Goal: Information Seeking & Learning: Check status

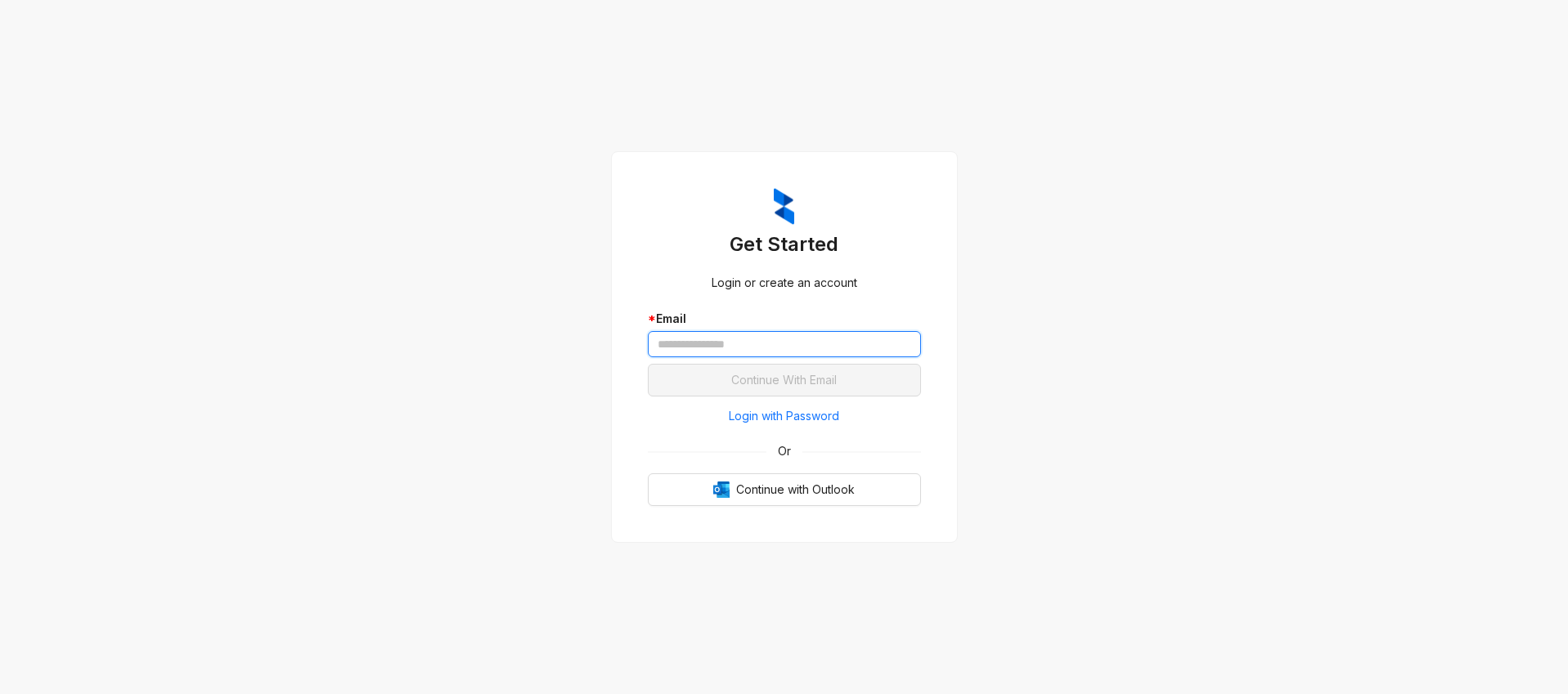
click at [817, 346] on input "text" at bounding box center [784, 345] width 273 height 27
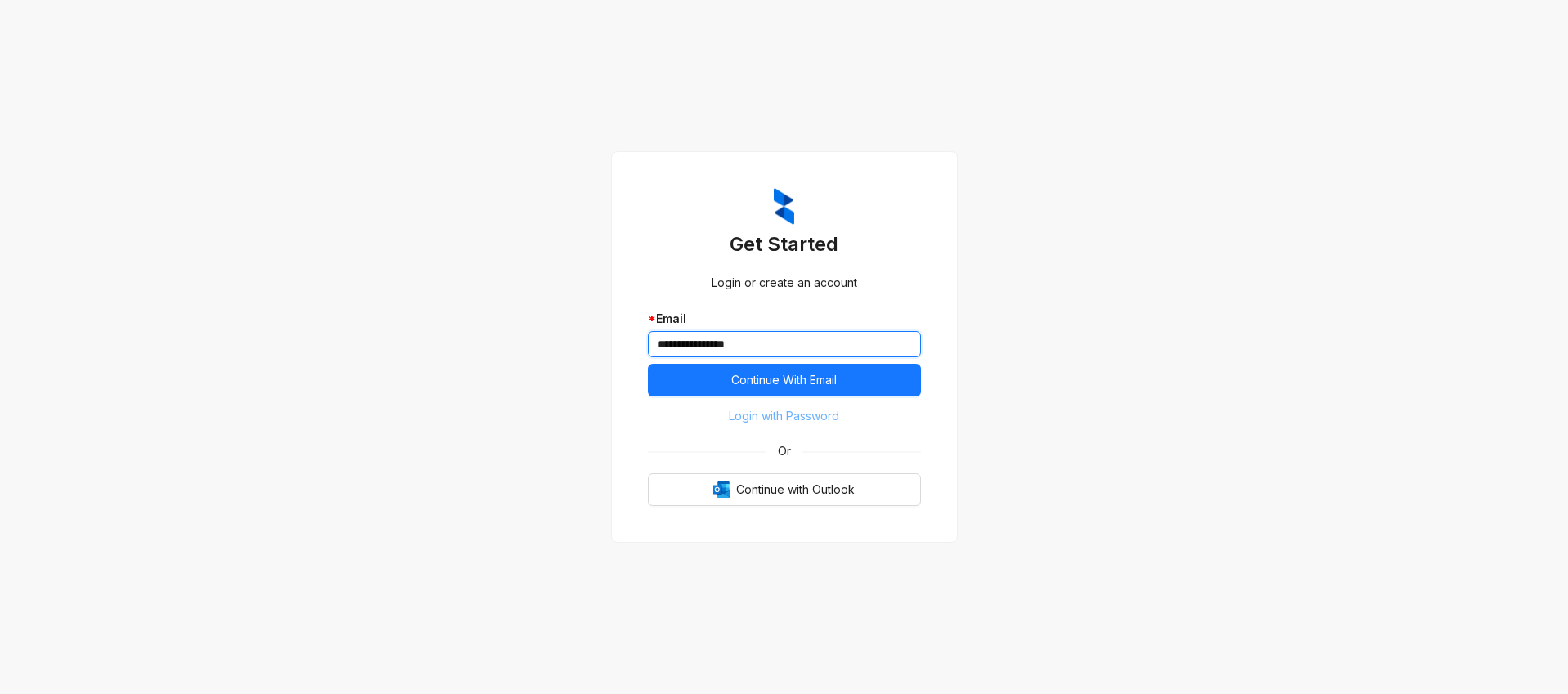
type input "**********"
click at [820, 421] on span "Login with Password" at bounding box center [784, 416] width 111 height 18
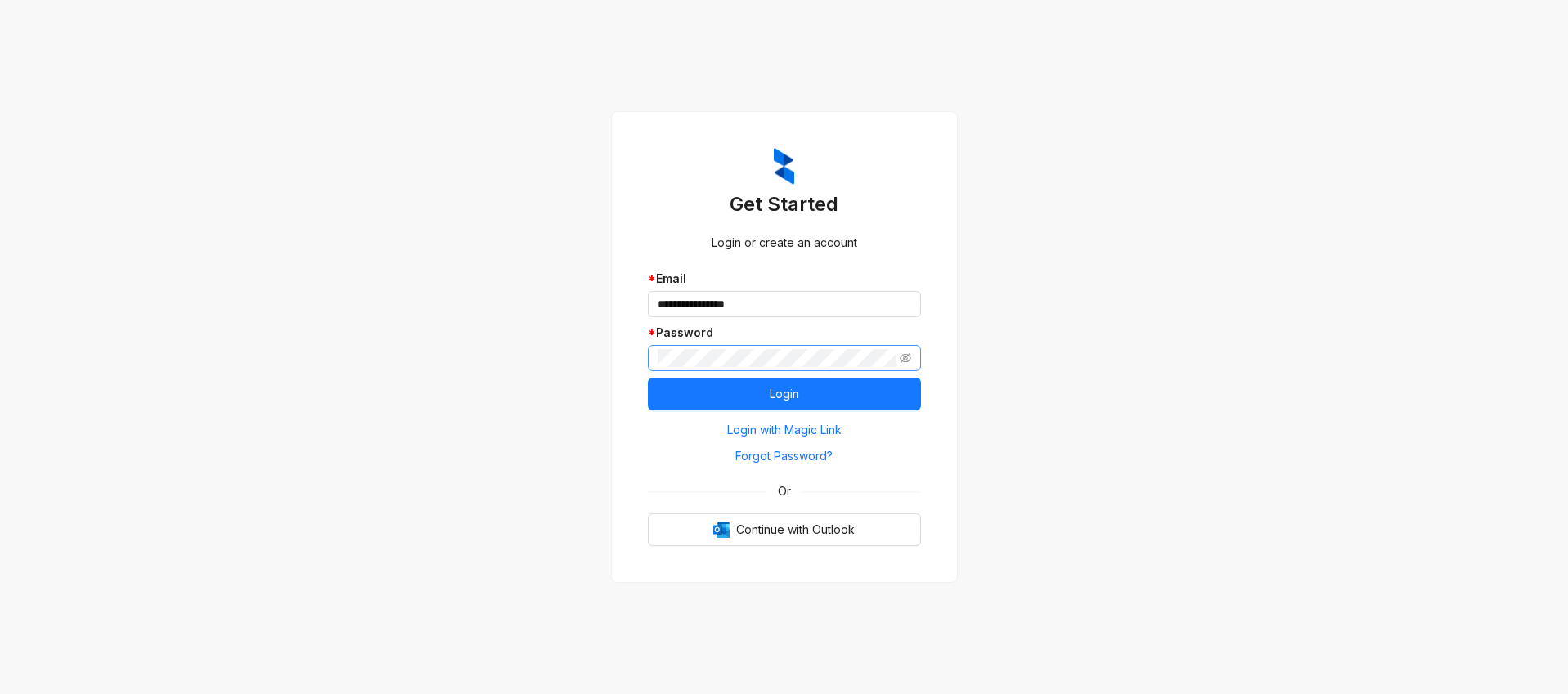
click at [703, 345] on span at bounding box center [784, 358] width 273 height 27
click at [771, 385] on span "Login" at bounding box center [784, 394] width 29 height 18
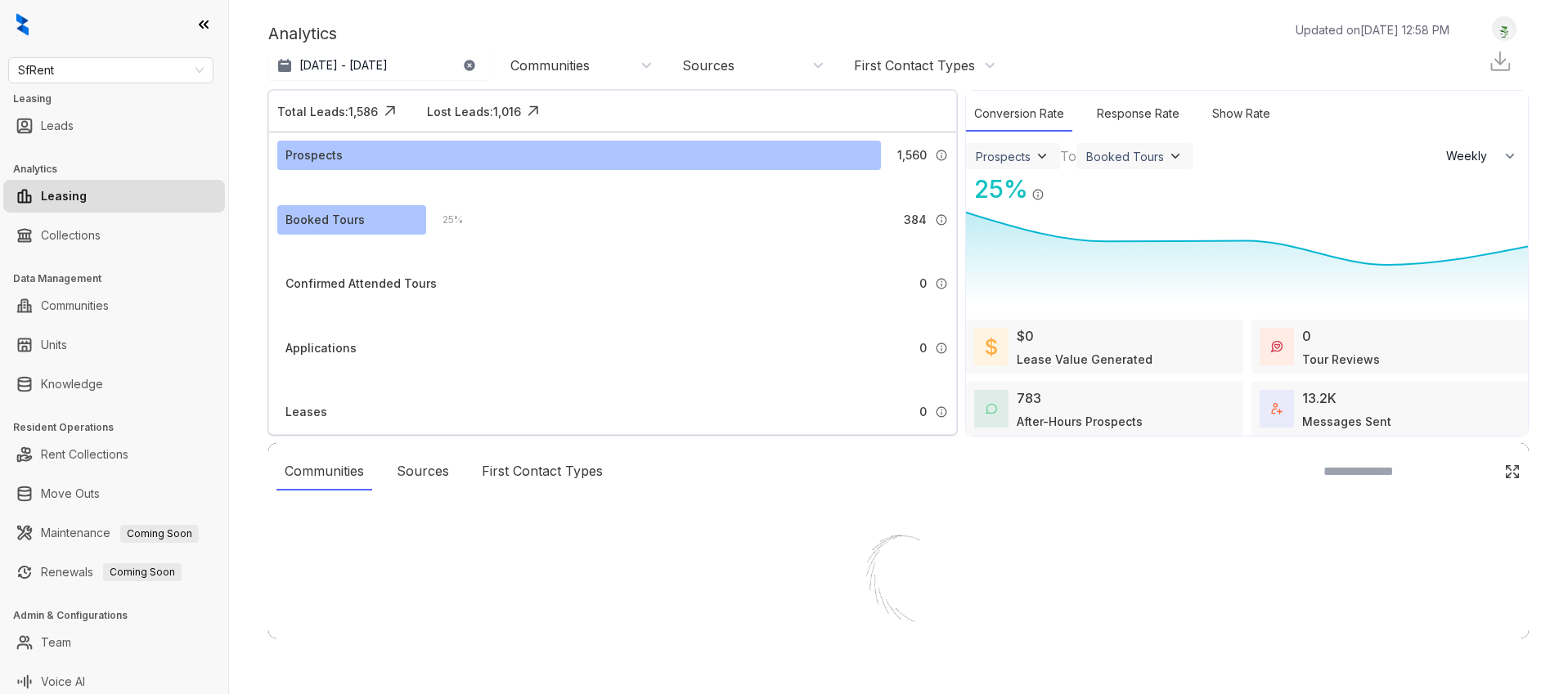
select select "******"
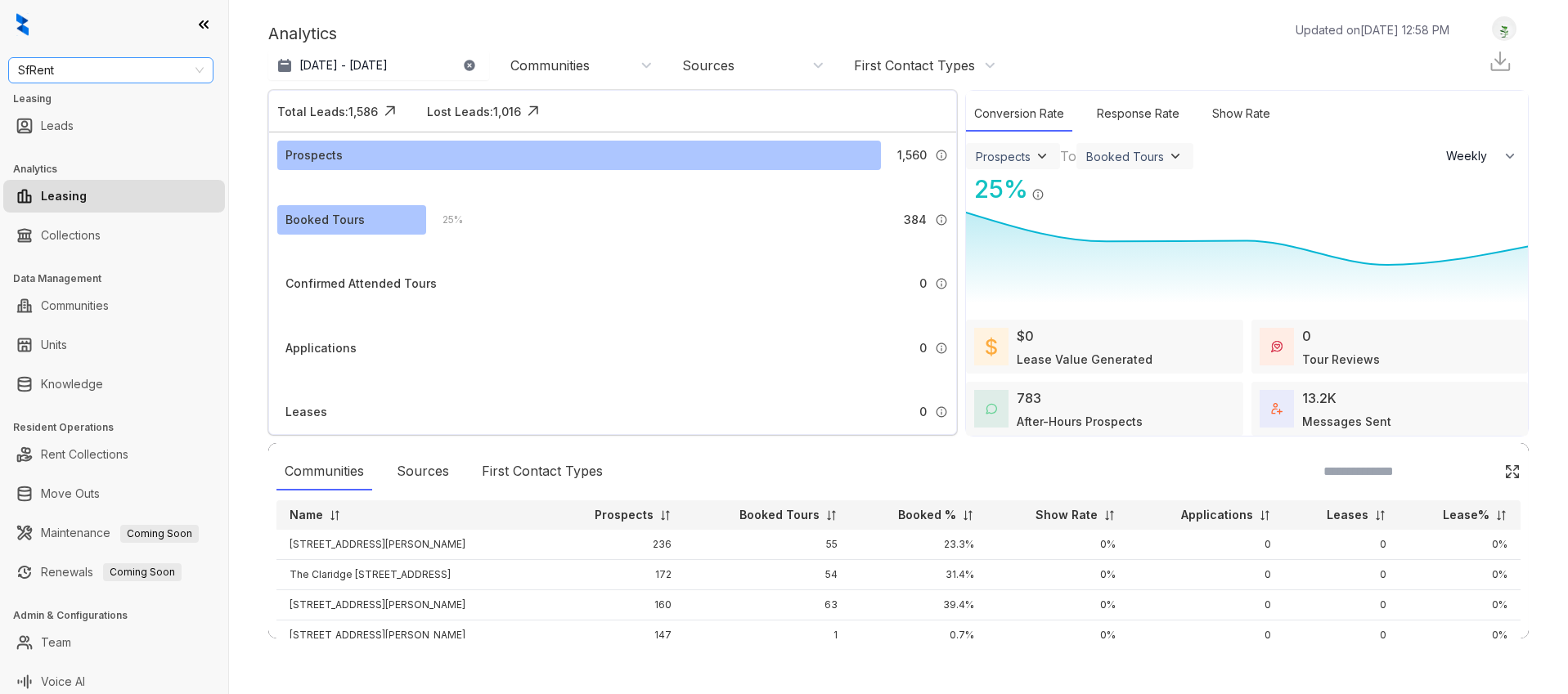
click at [129, 72] on span "SfRent" at bounding box center [111, 70] width 186 height 25
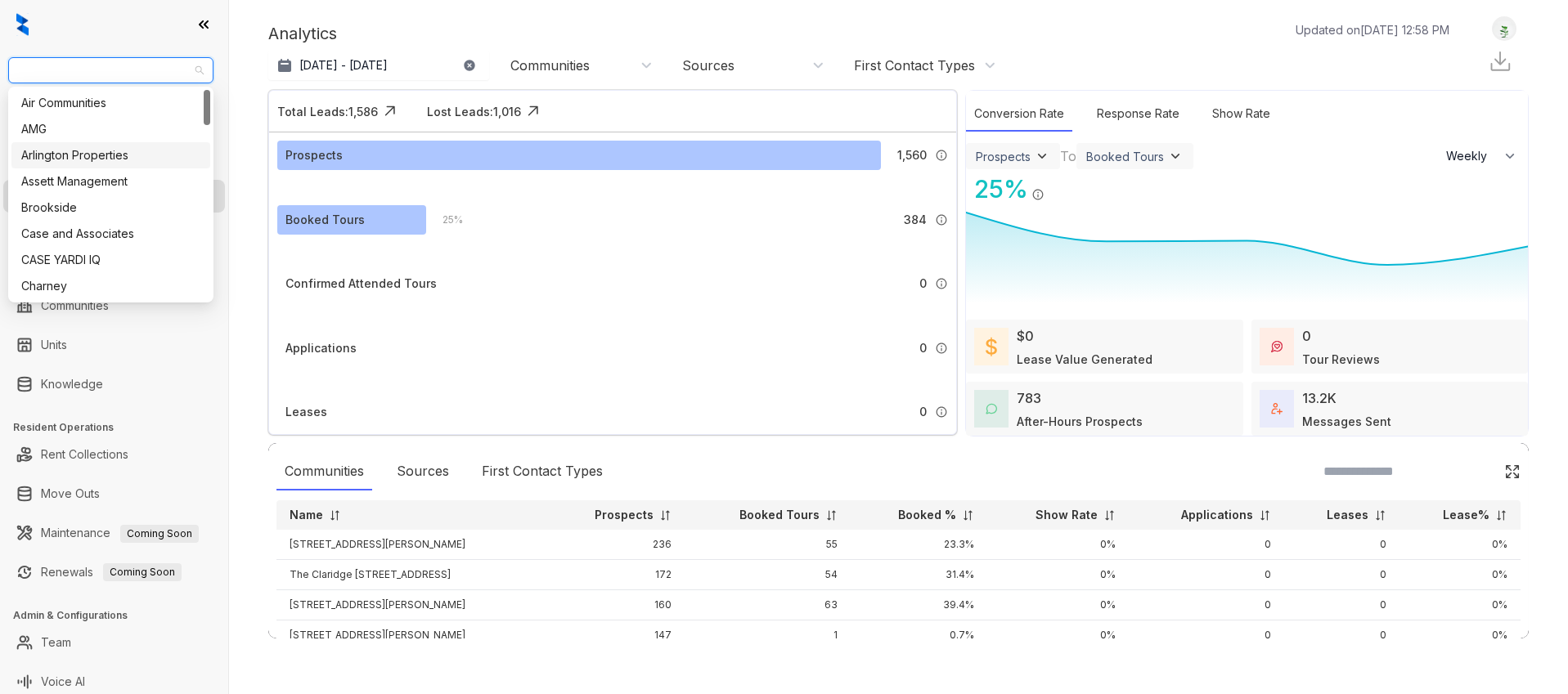
click at [122, 158] on div "Arlington Properties" at bounding box center [110, 155] width 179 height 18
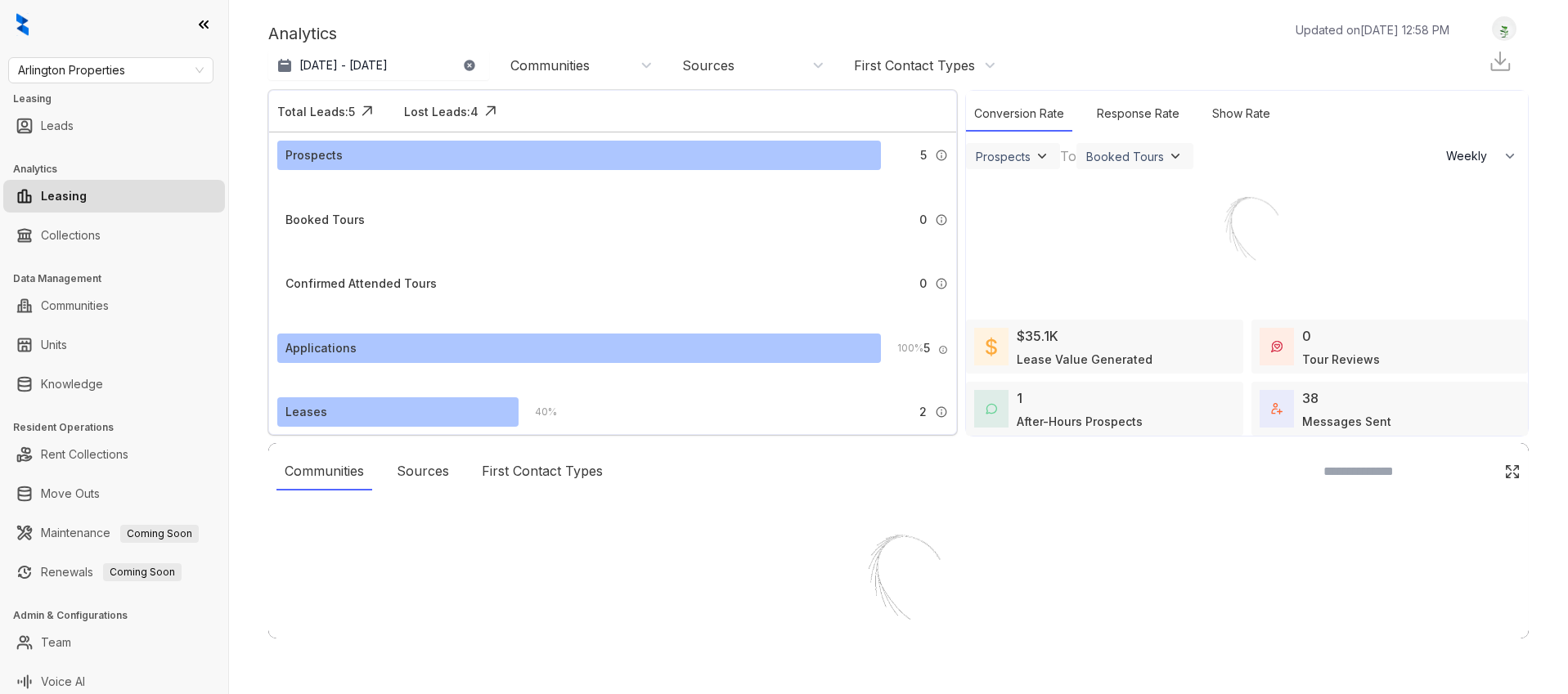
select select "******"
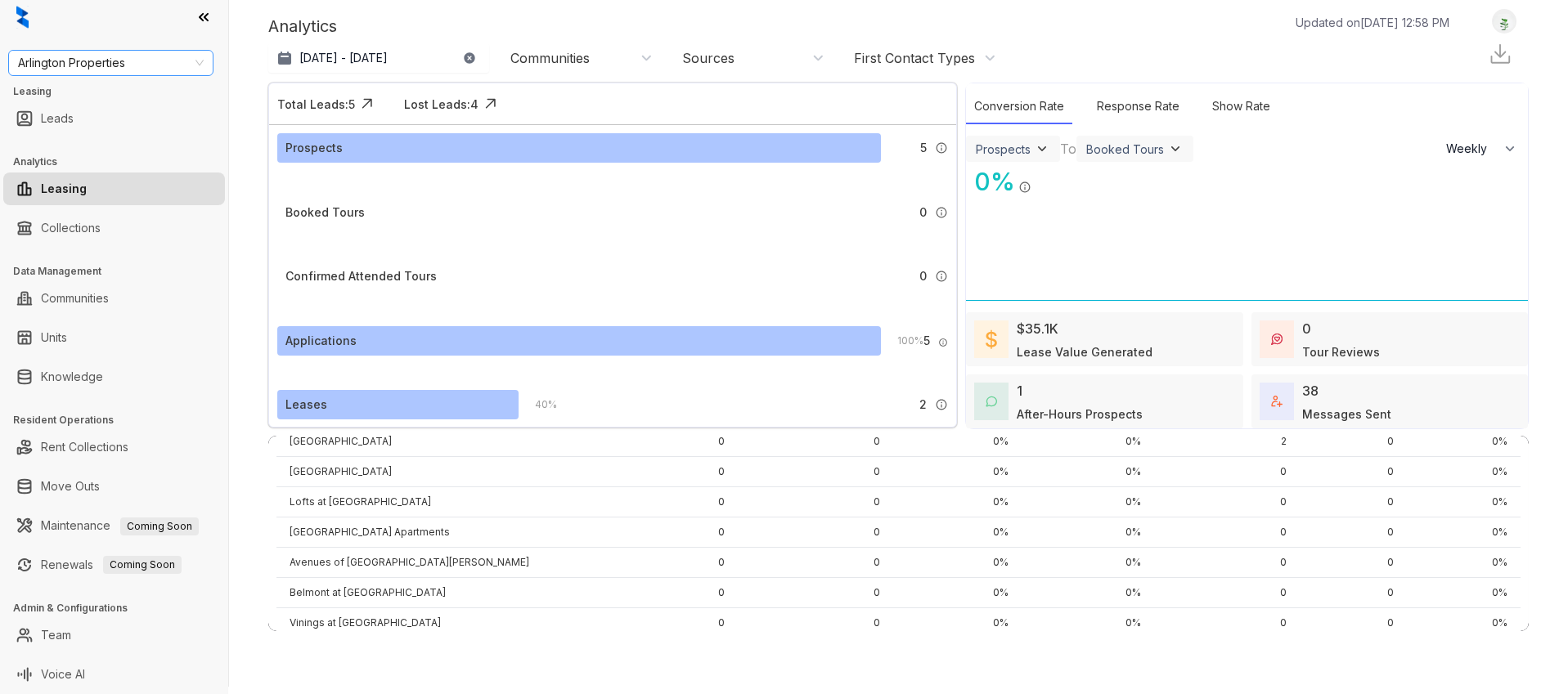
scroll to position [193, 0]
click at [81, 66] on span "Arlington Properties" at bounding box center [111, 63] width 186 height 25
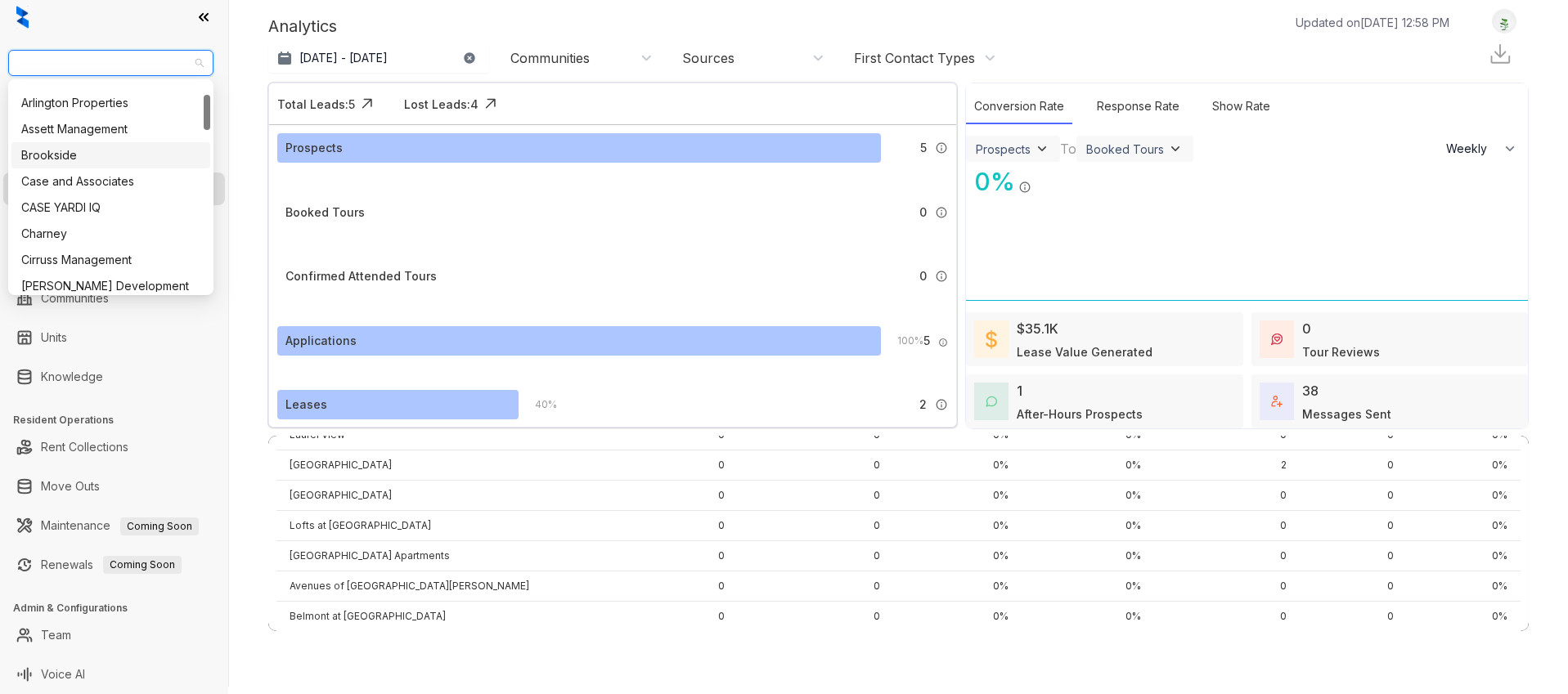
scroll to position [0, 0]
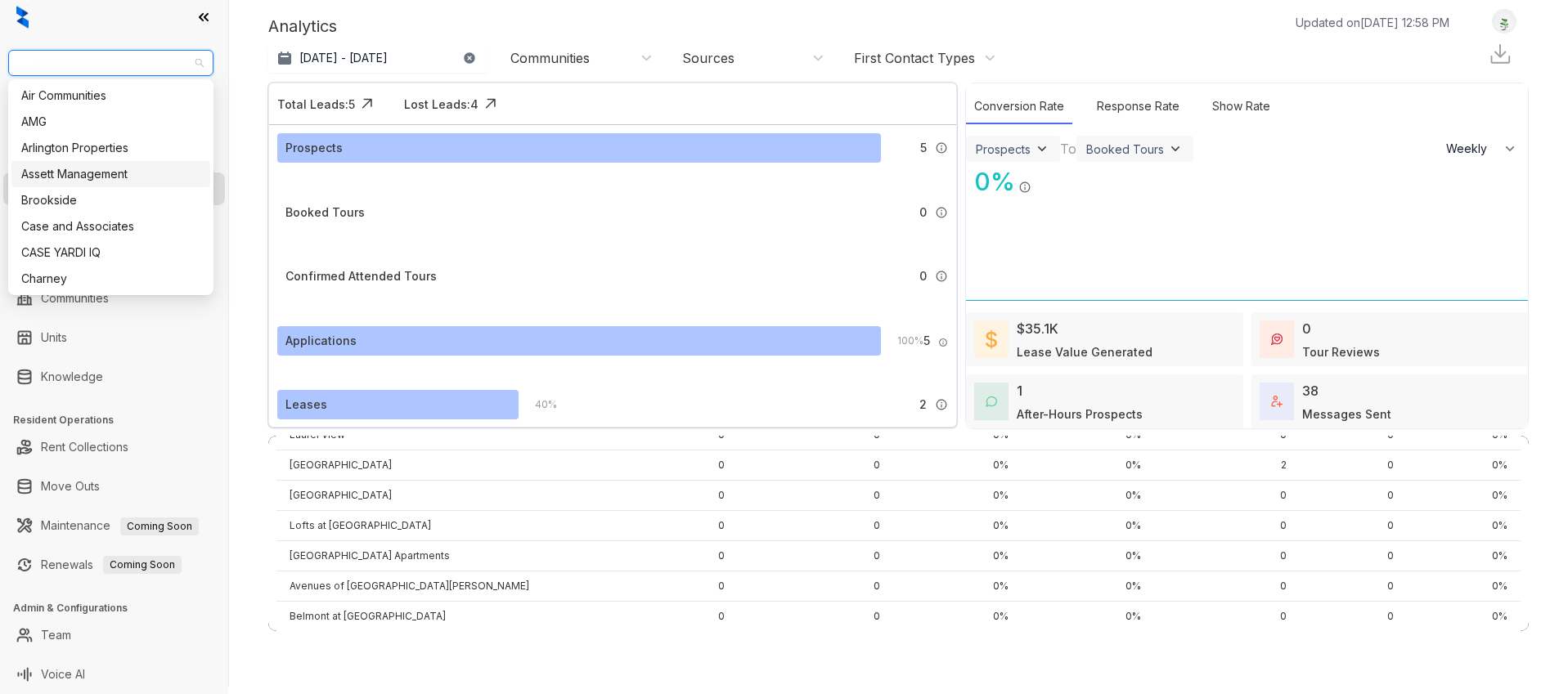
click at [94, 177] on div "Assett Management" at bounding box center [110, 173] width 179 height 18
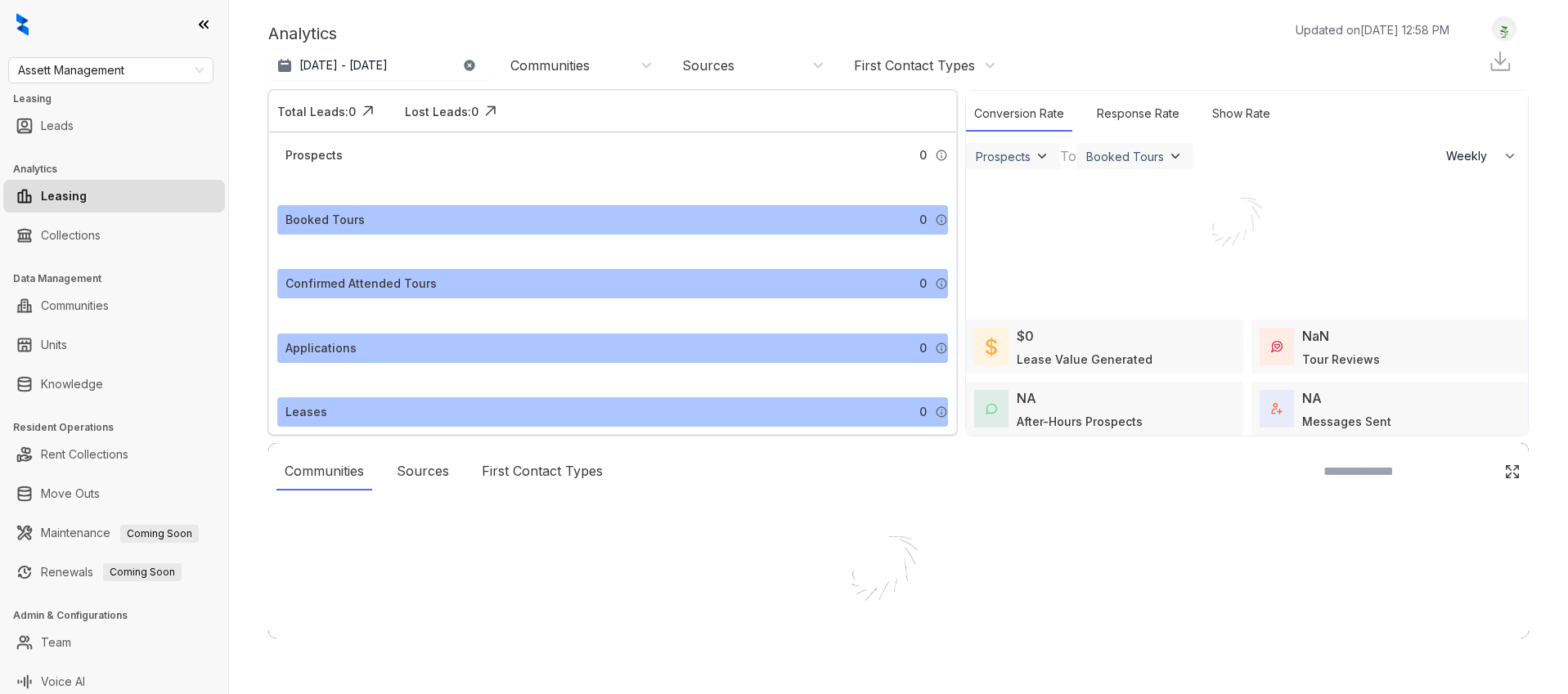
select select "******"
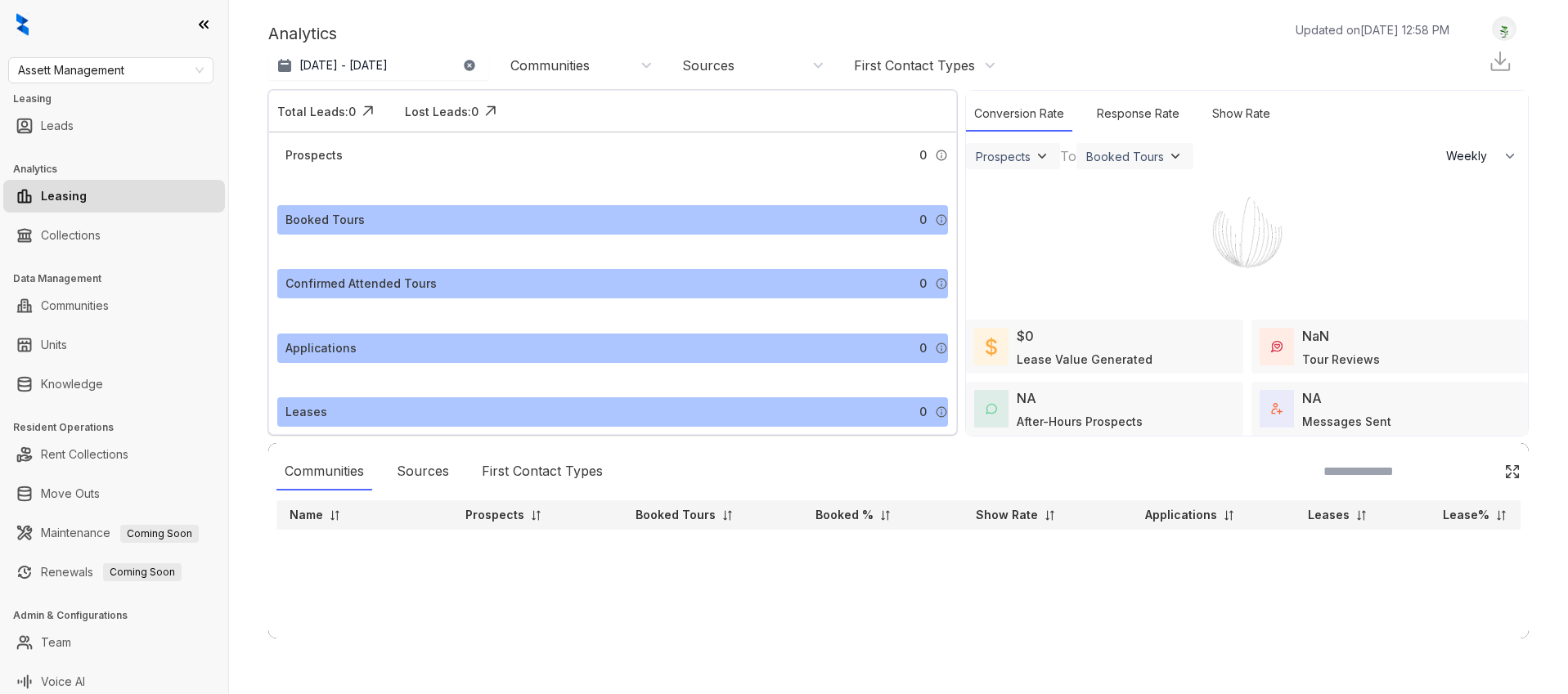
click at [88, 65] on span "Assett Management" at bounding box center [111, 70] width 186 height 25
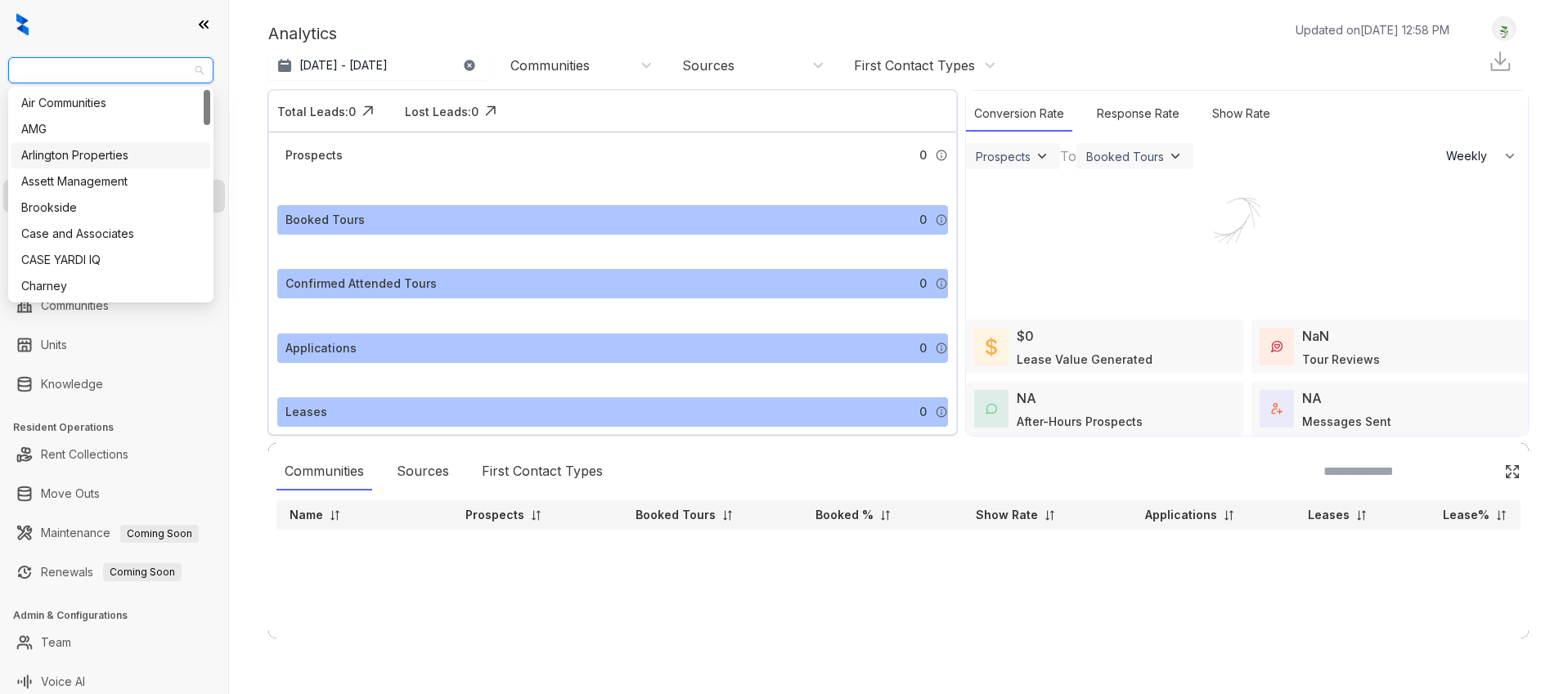
click at [75, 159] on div "Arlington Properties" at bounding box center [110, 155] width 179 height 18
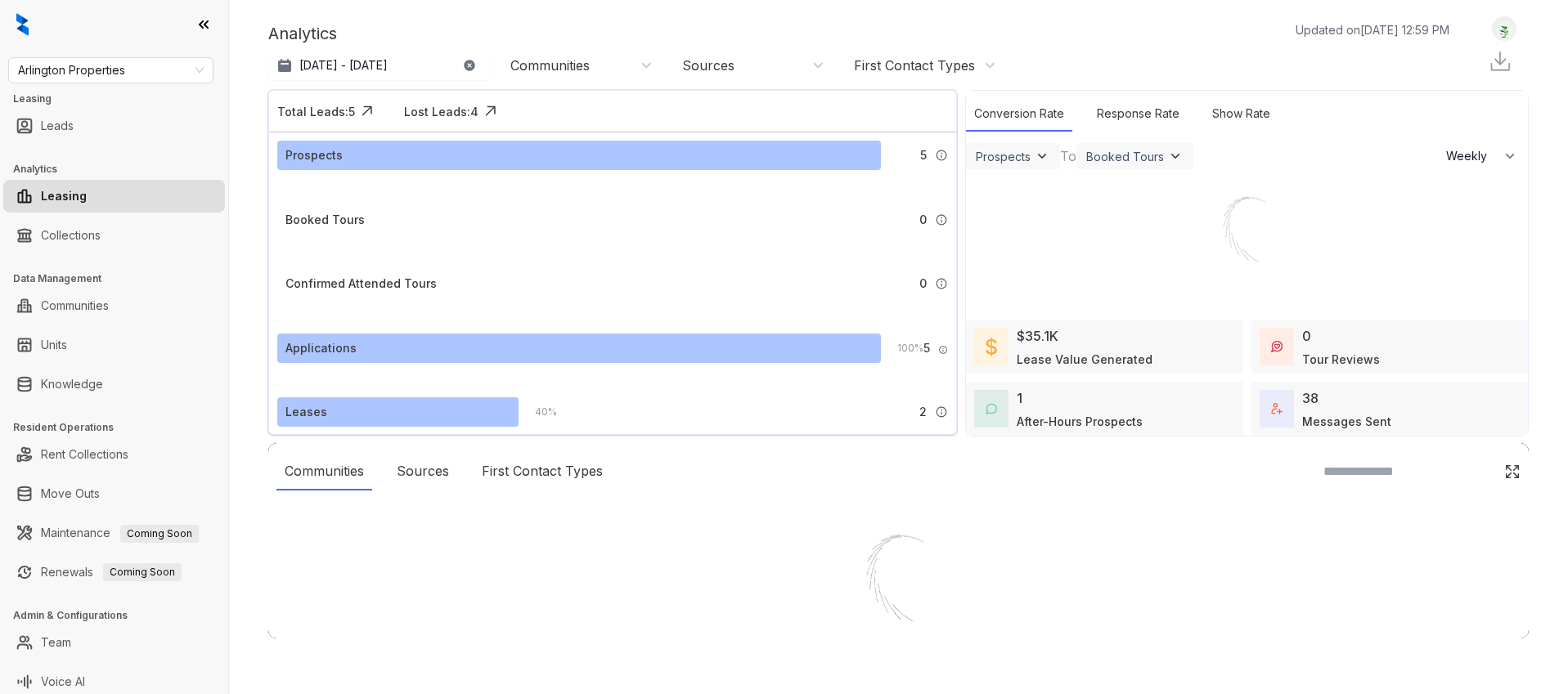
select select "******"
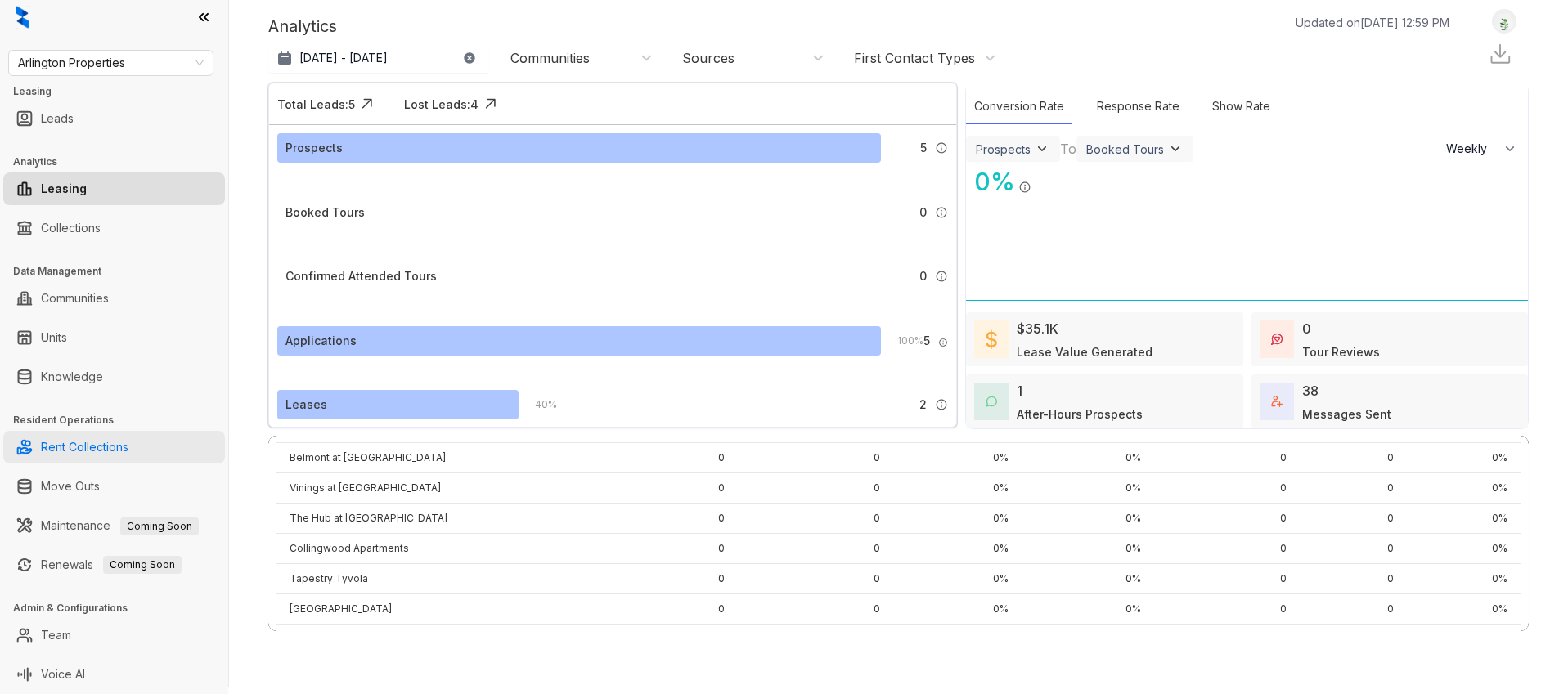
scroll to position [374, 0]
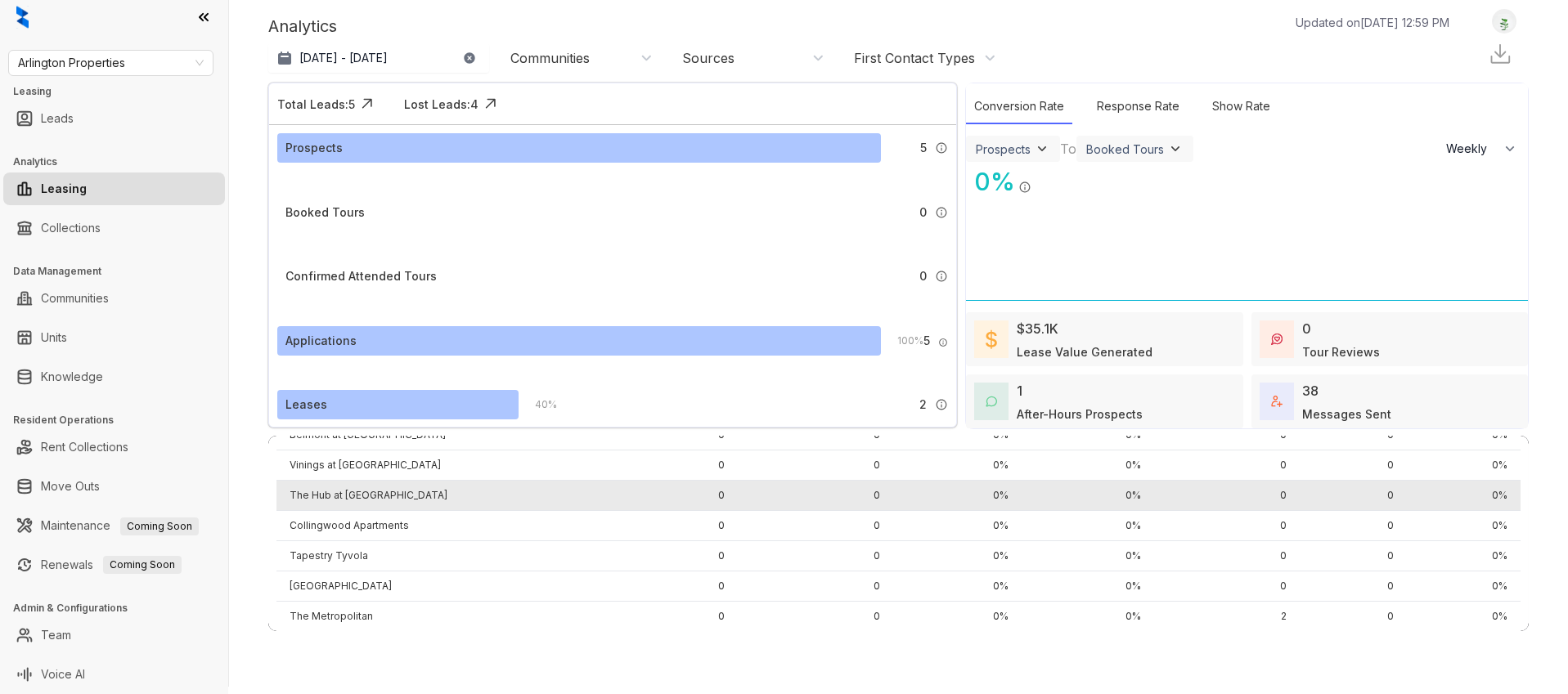
click at [351, 495] on td "The Hub at [GEOGRAPHIC_DATA]" at bounding box center [442, 496] width 333 height 30
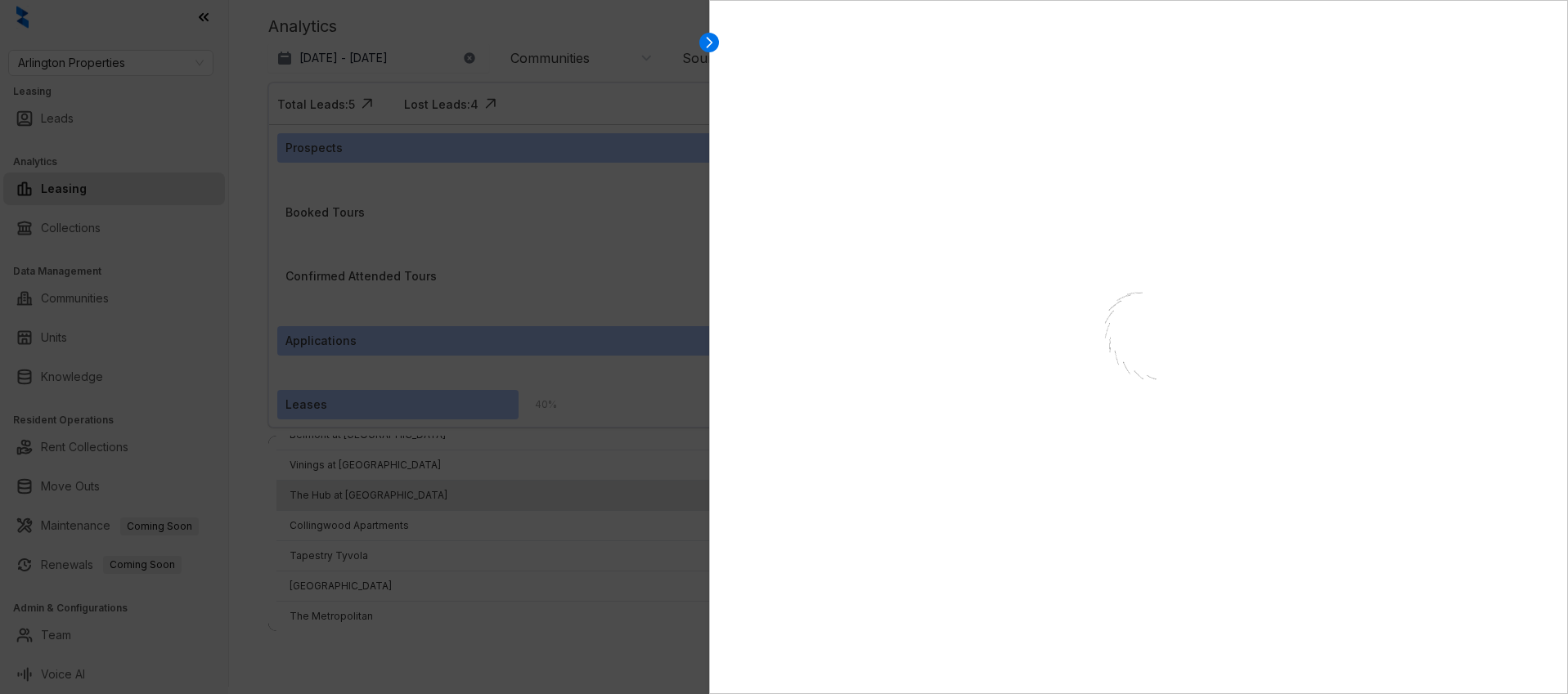
select select "******"
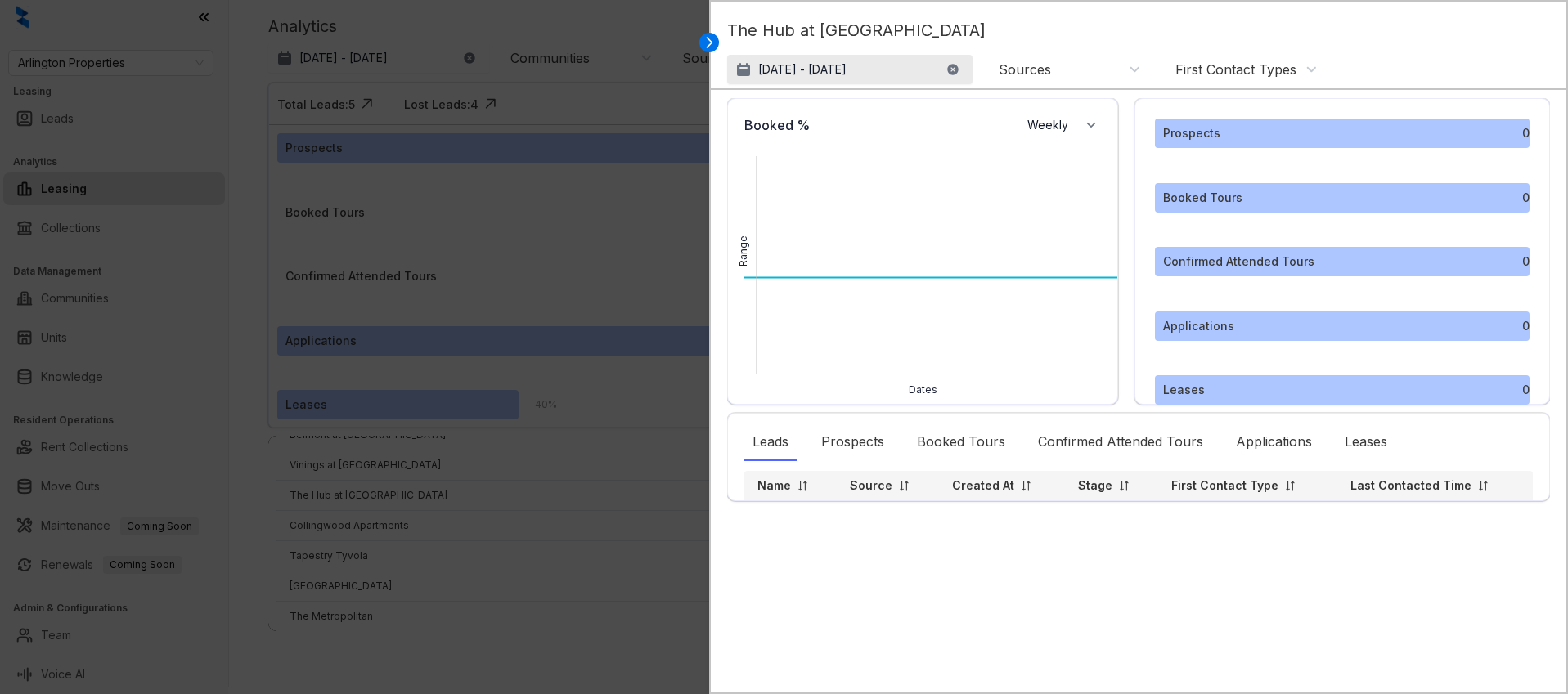
click at [846, 75] on p "[DATE] - [DATE]" at bounding box center [802, 69] width 88 height 16
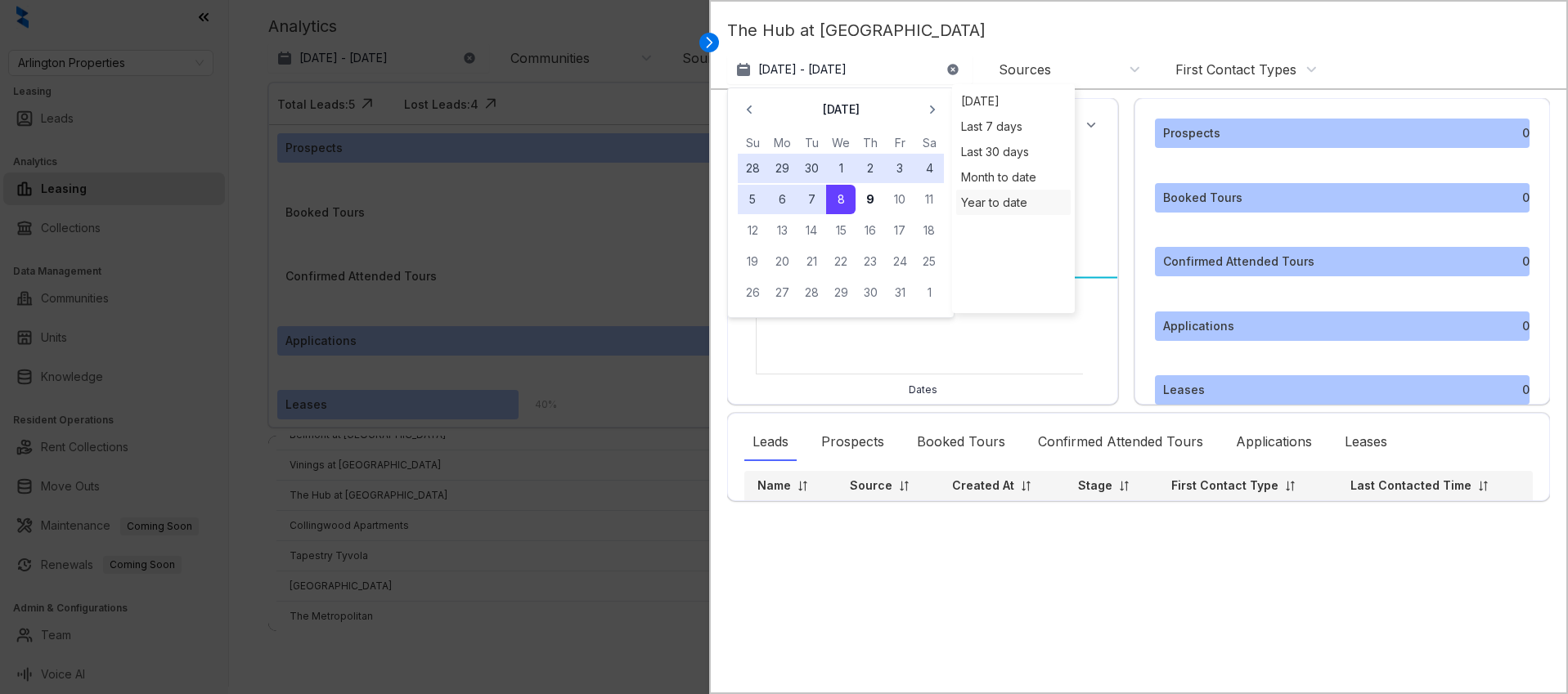
click at [991, 207] on div "Year to date" at bounding box center [1013, 202] width 115 height 26
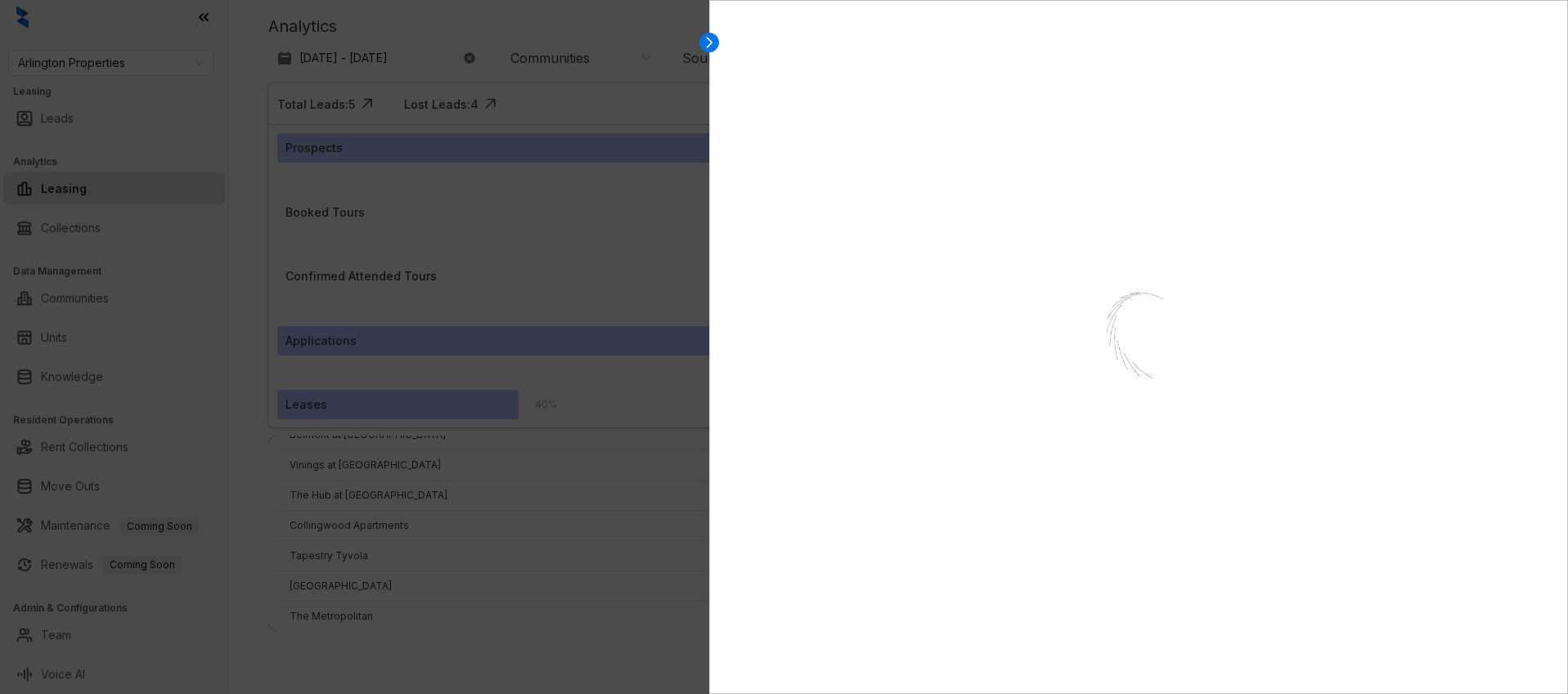
select select "******"
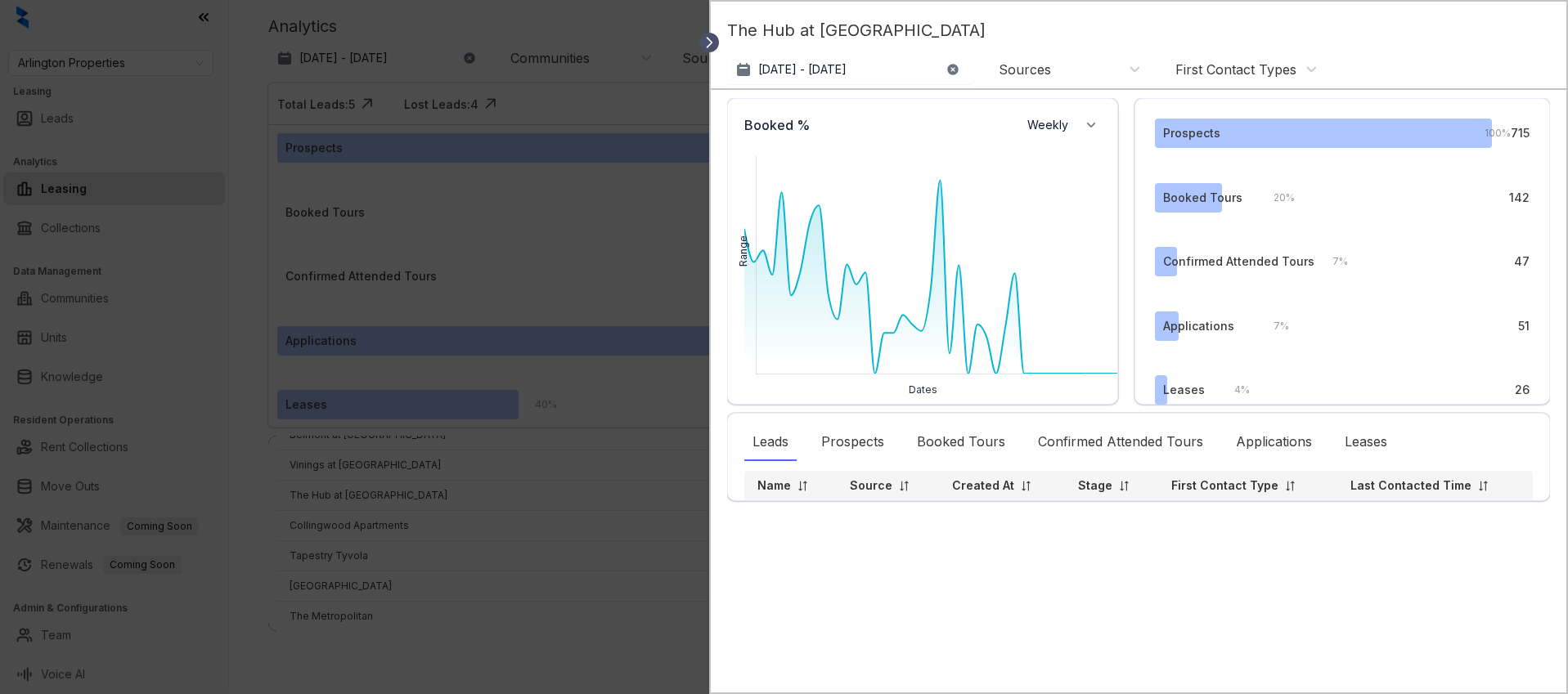
click at [710, 37] on icon at bounding box center [709, 42] width 16 height 16
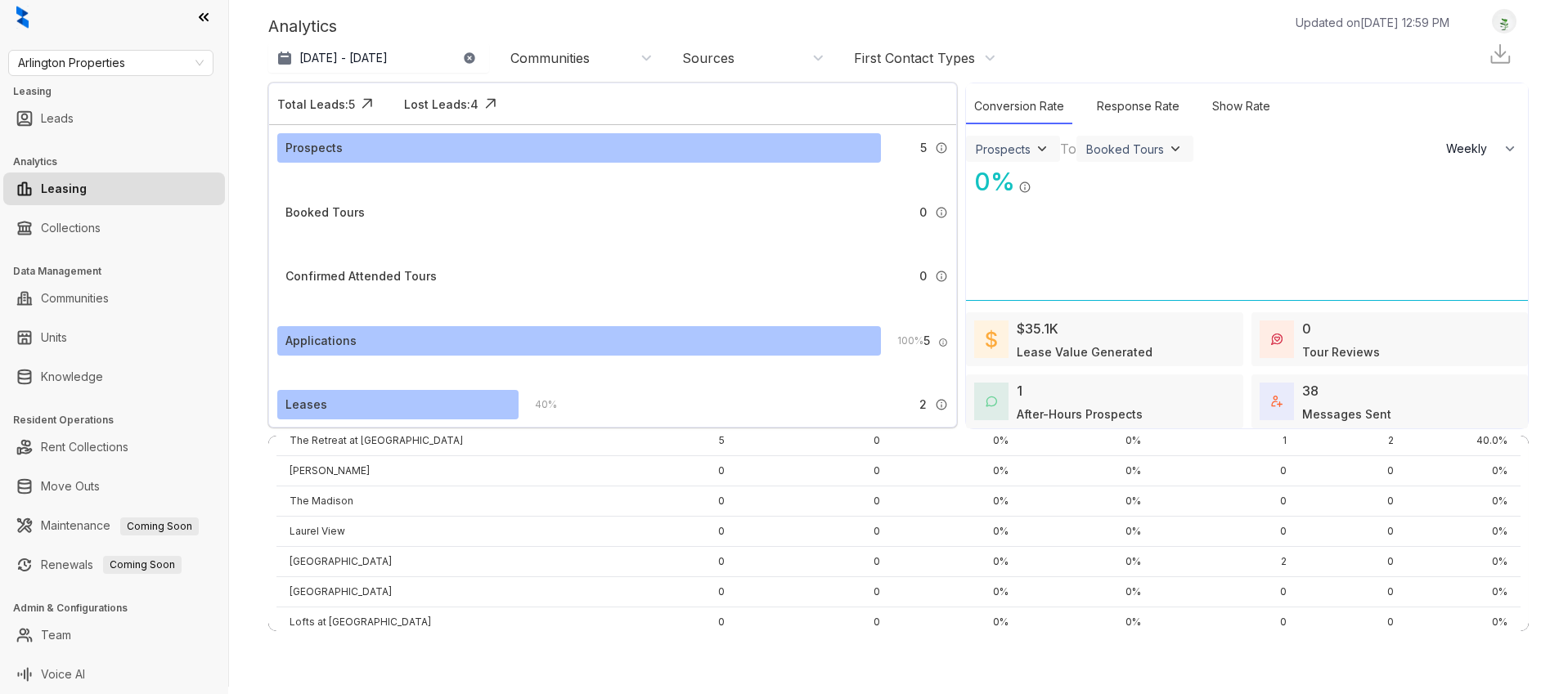
scroll to position [0, 0]
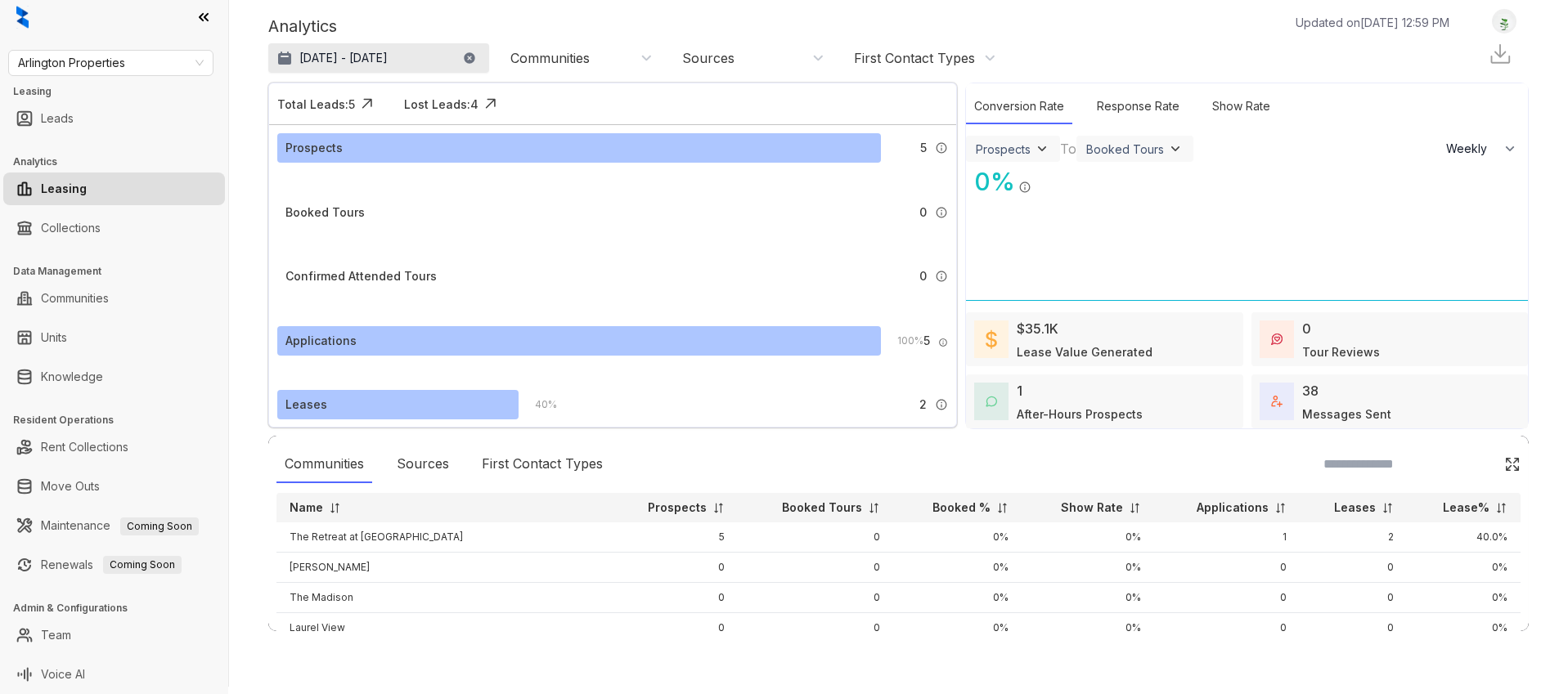
click at [338, 57] on p "[DATE] - [DATE]" at bounding box center [343, 58] width 88 height 16
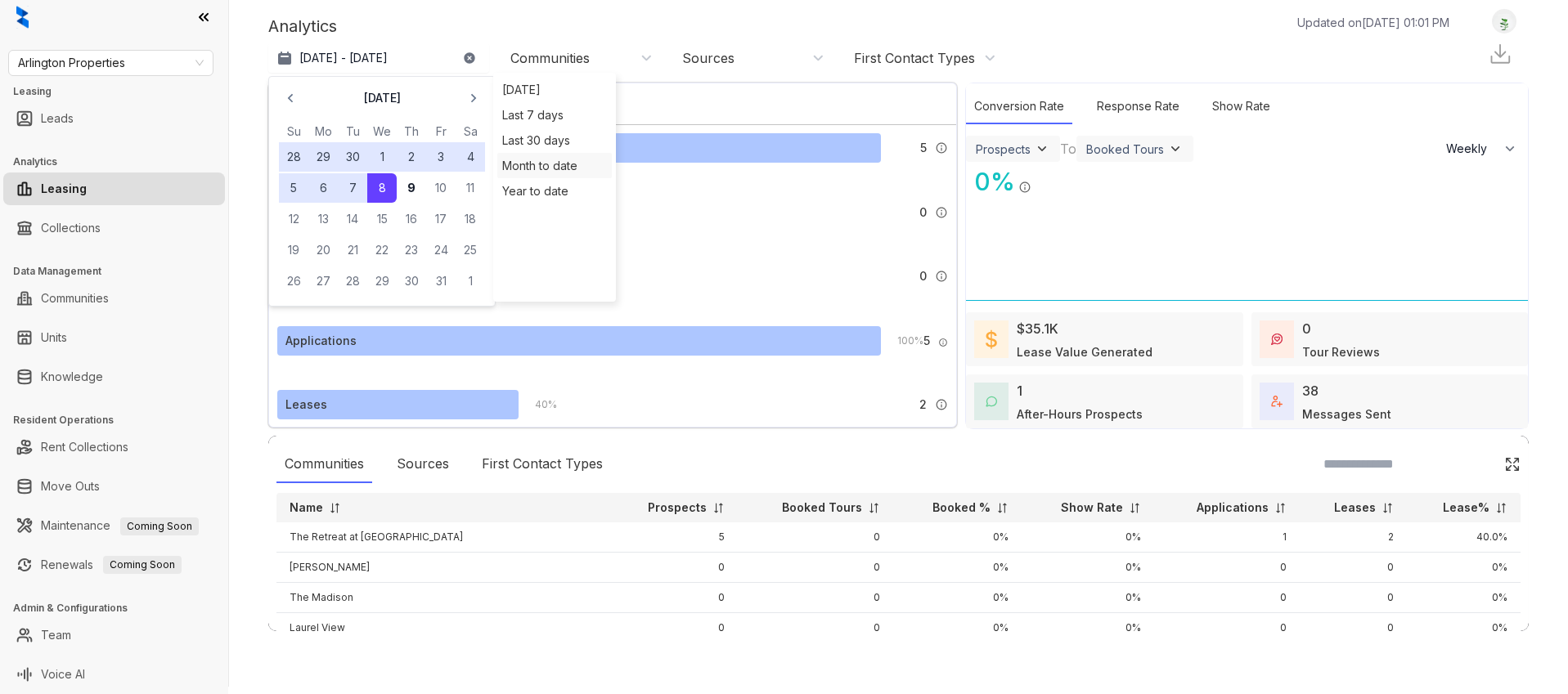
click at [517, 159] on div "Month to date" at bounding box center [554, 165] width 115 height 26
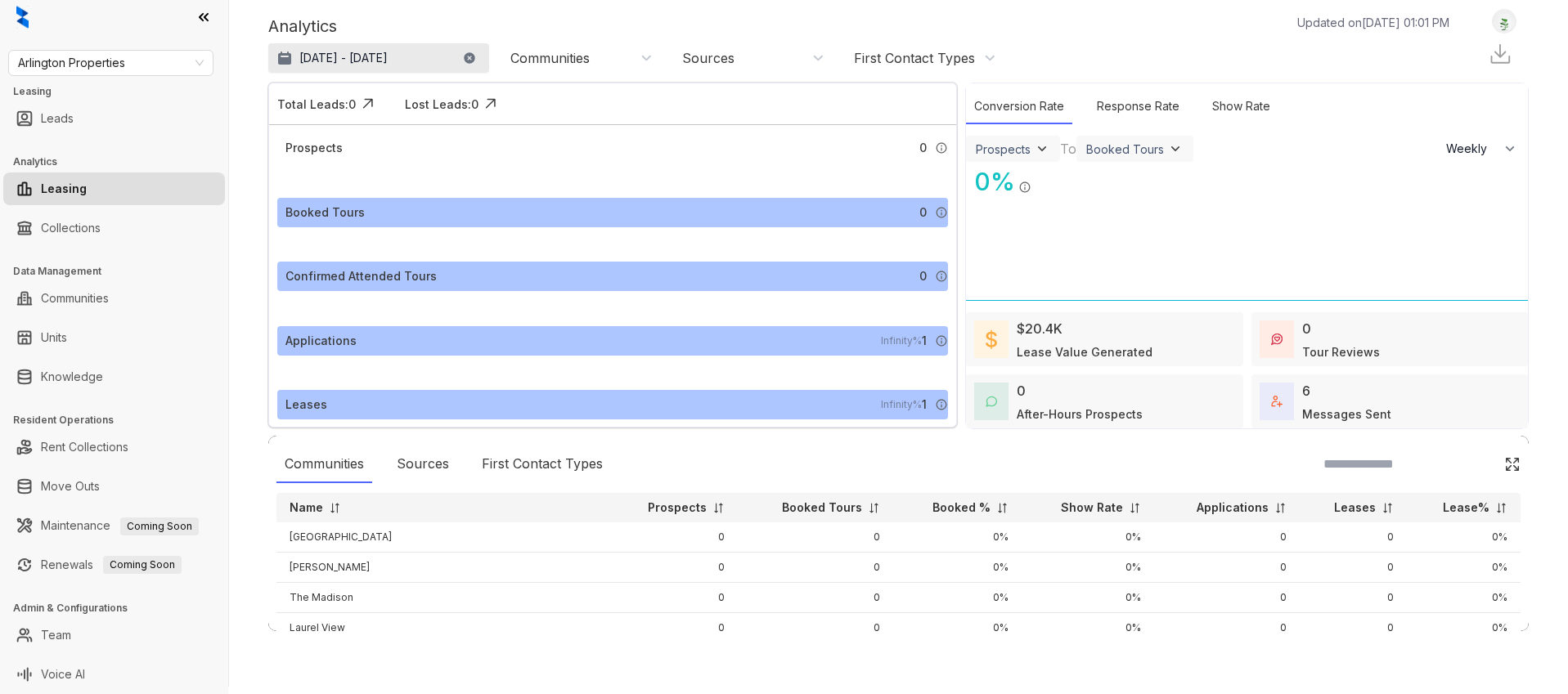
click at [355, 54] on p "[DATE] - [DATE]" at bounding box center [343, 58] width 88 height 16
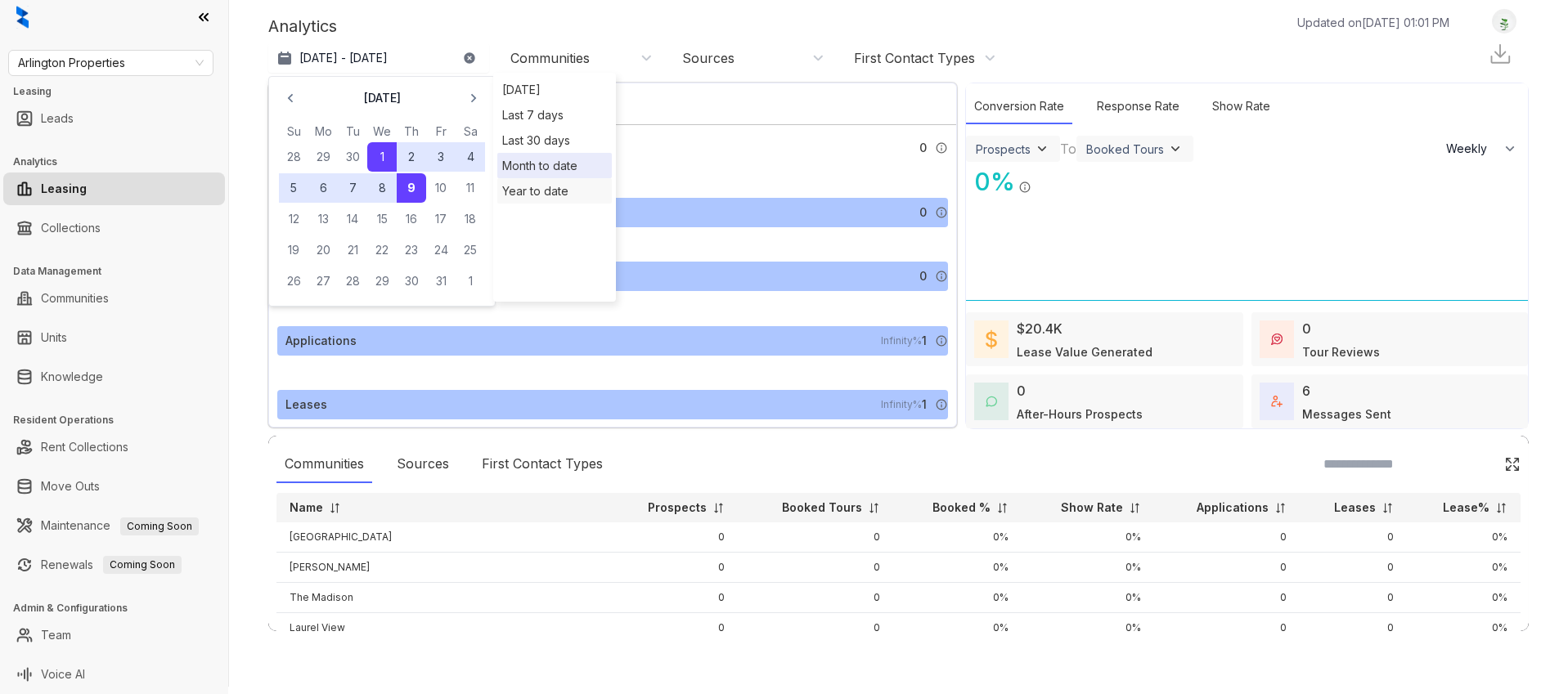
click at [539, 186] on div "Year to date" at bounding box center [554, 190] width 115 height 26
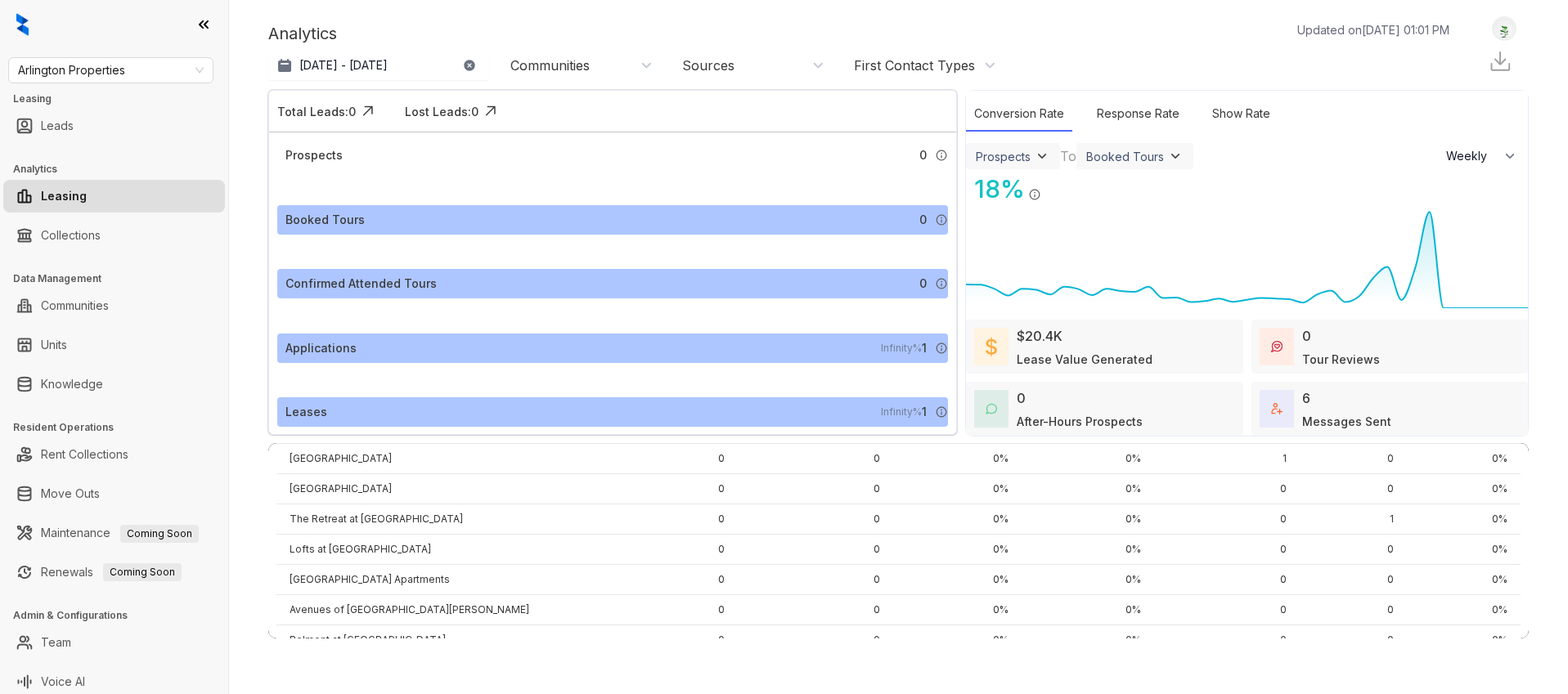
scroll to position [221, 0]
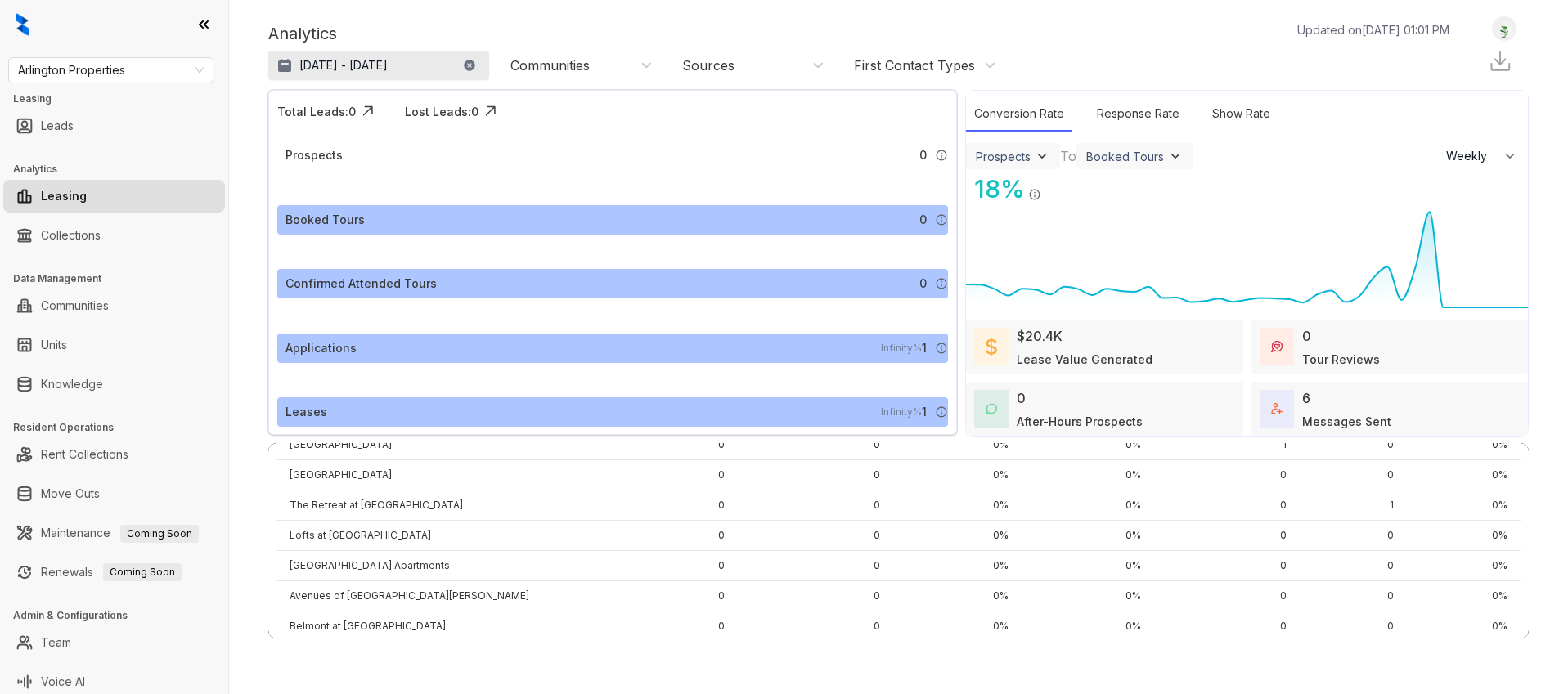
click at [383, 66] on p "[DATE] - [DATE]" at bounding box center [343, 64] width 88 height 16
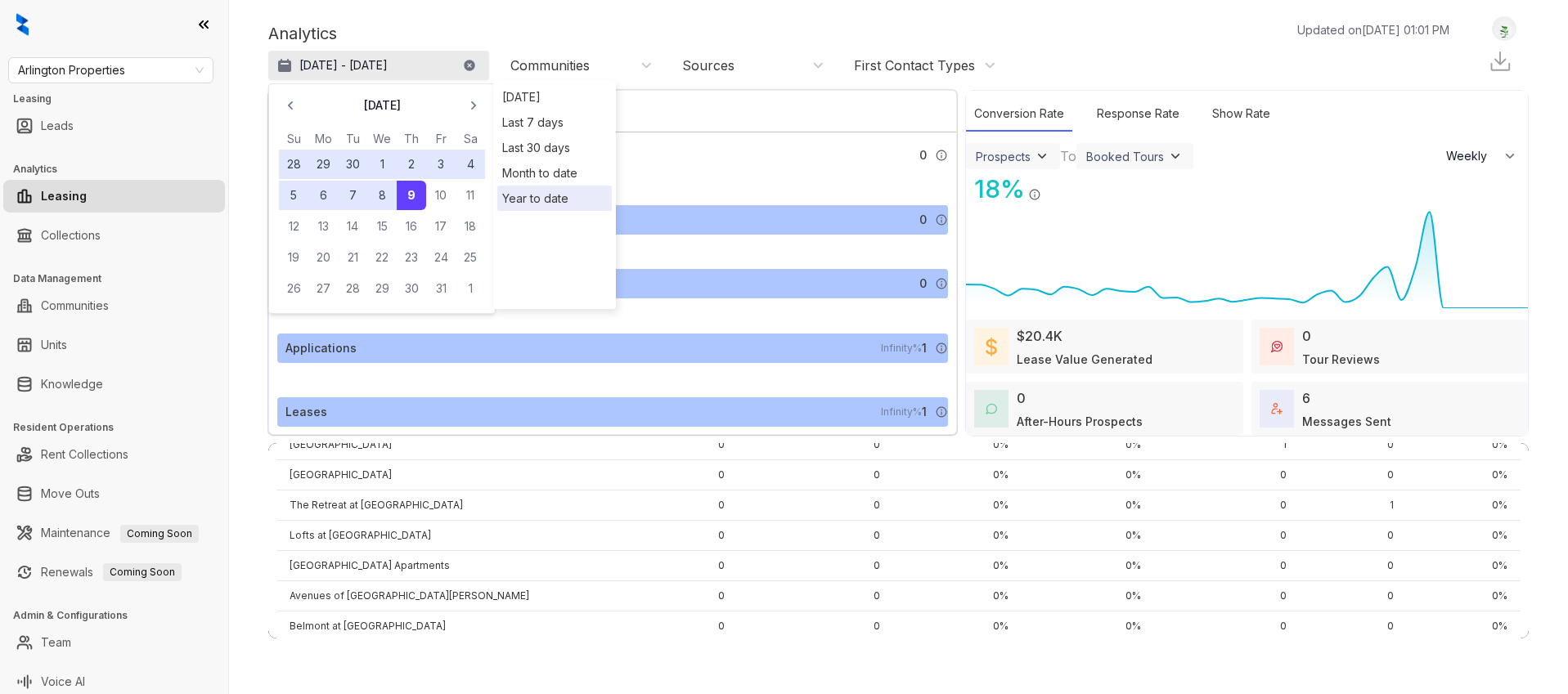
click at [460, 62] on button "[DATE] - [DATE]" at bounding box center [378, 65] width 221 height 29
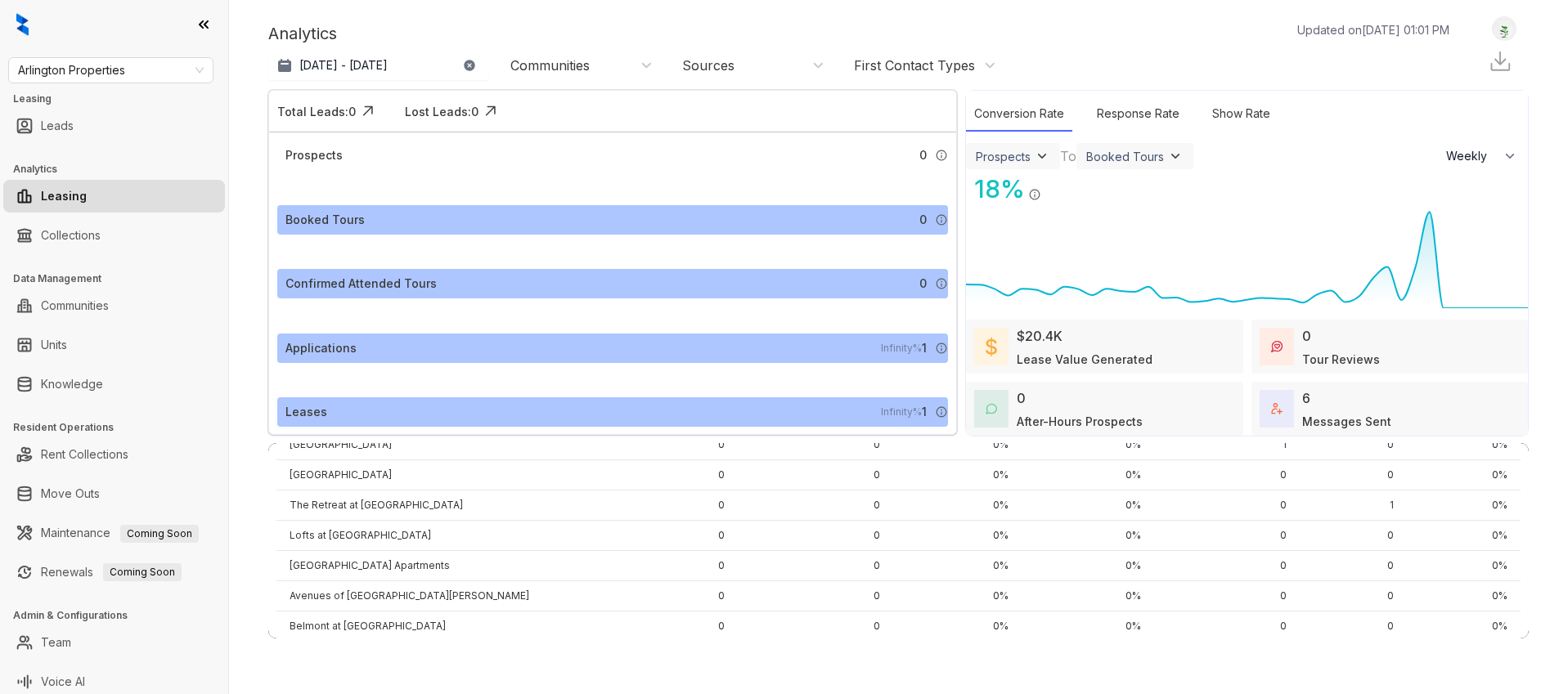
click at [467, 62] on icon "button" at bounding box center [468, 64] width 10 height 10
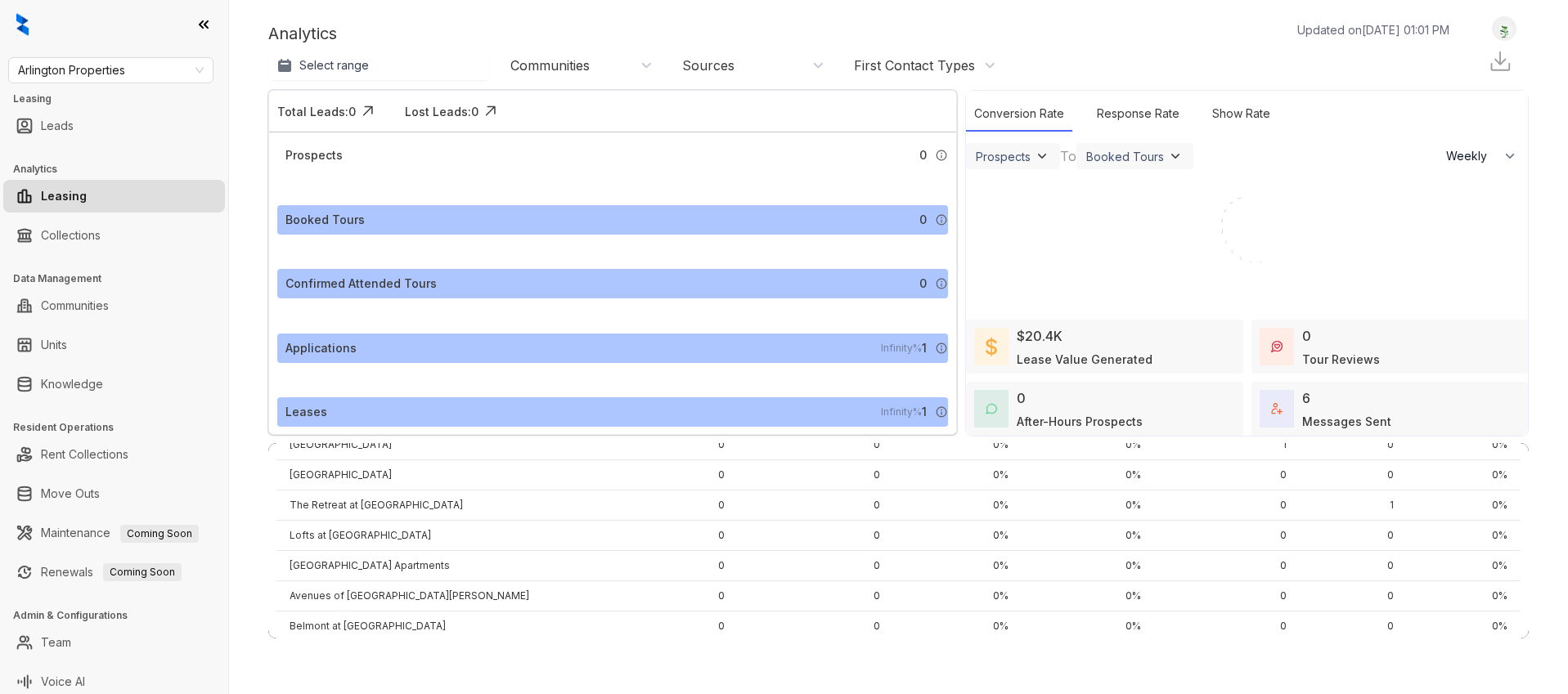
click at [87, 194] on link "Leasing" at bounding box center [63, 196] width 45 height 33
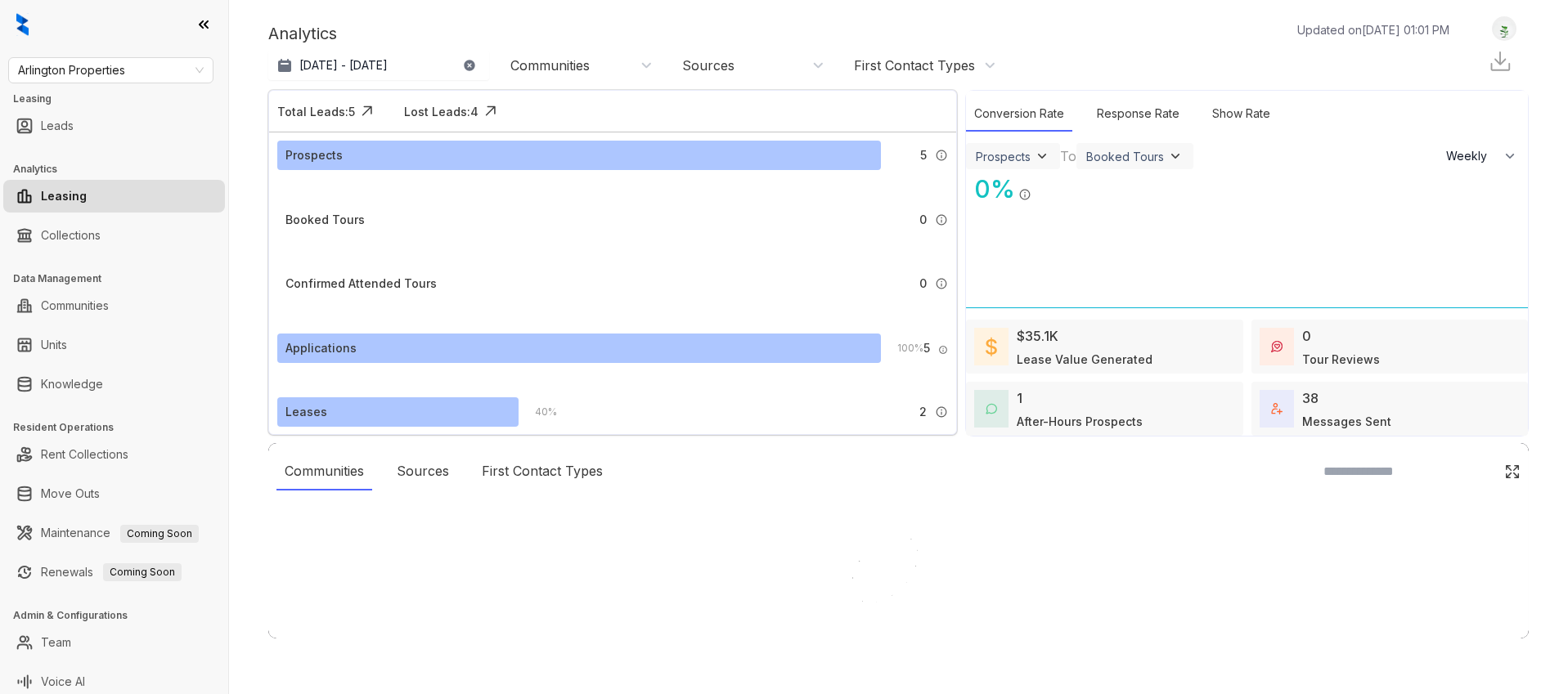
select select "******"
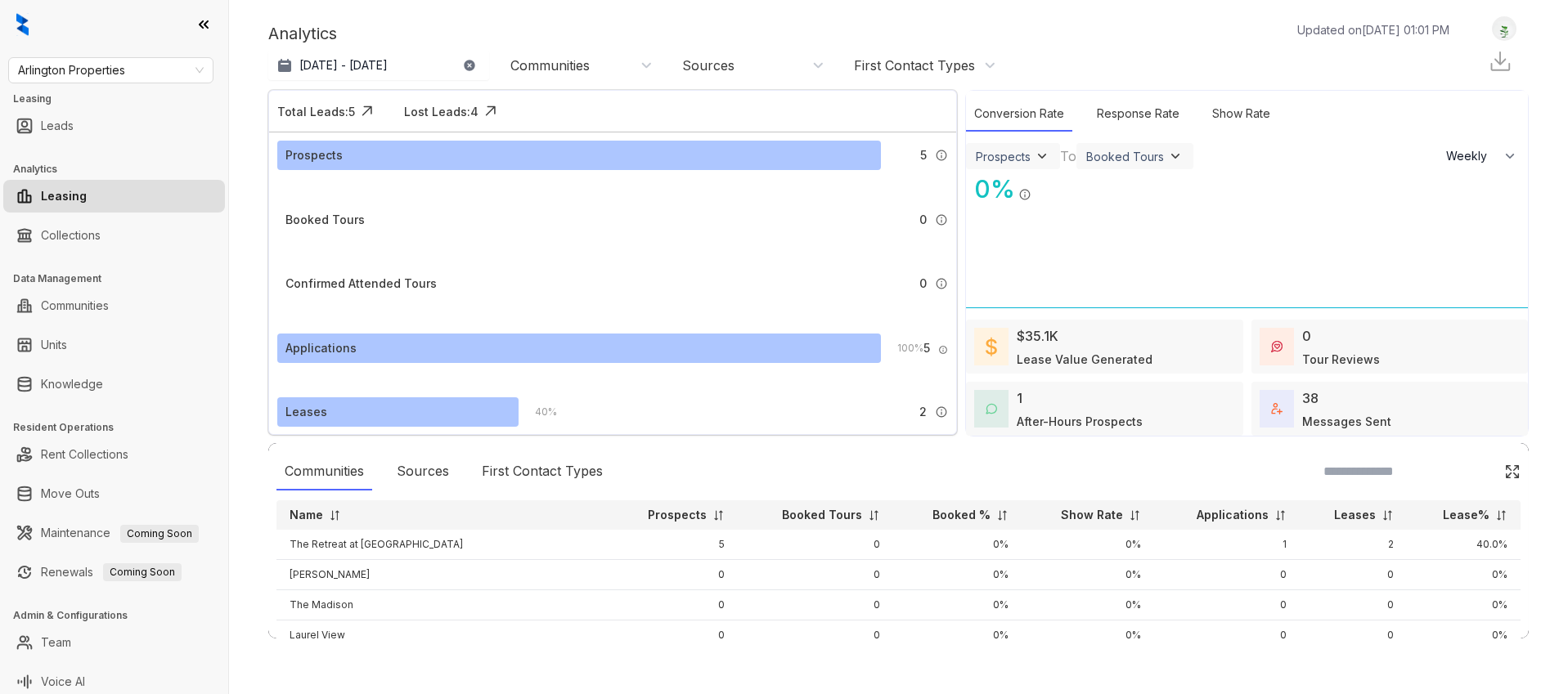
scroll to position [8, 0]
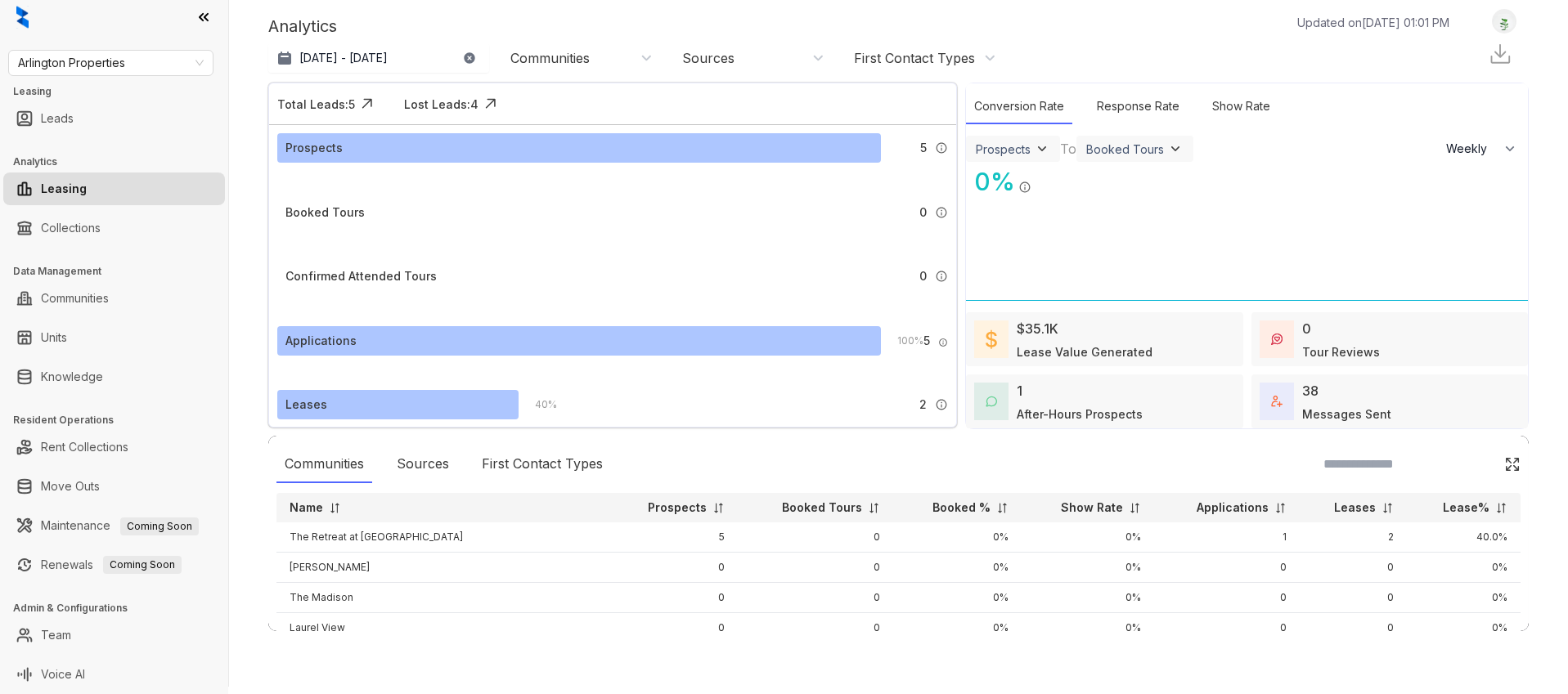
click at [903, 66] on div "First Contact Types" at bounding box center [914, 58] width 121 height 18
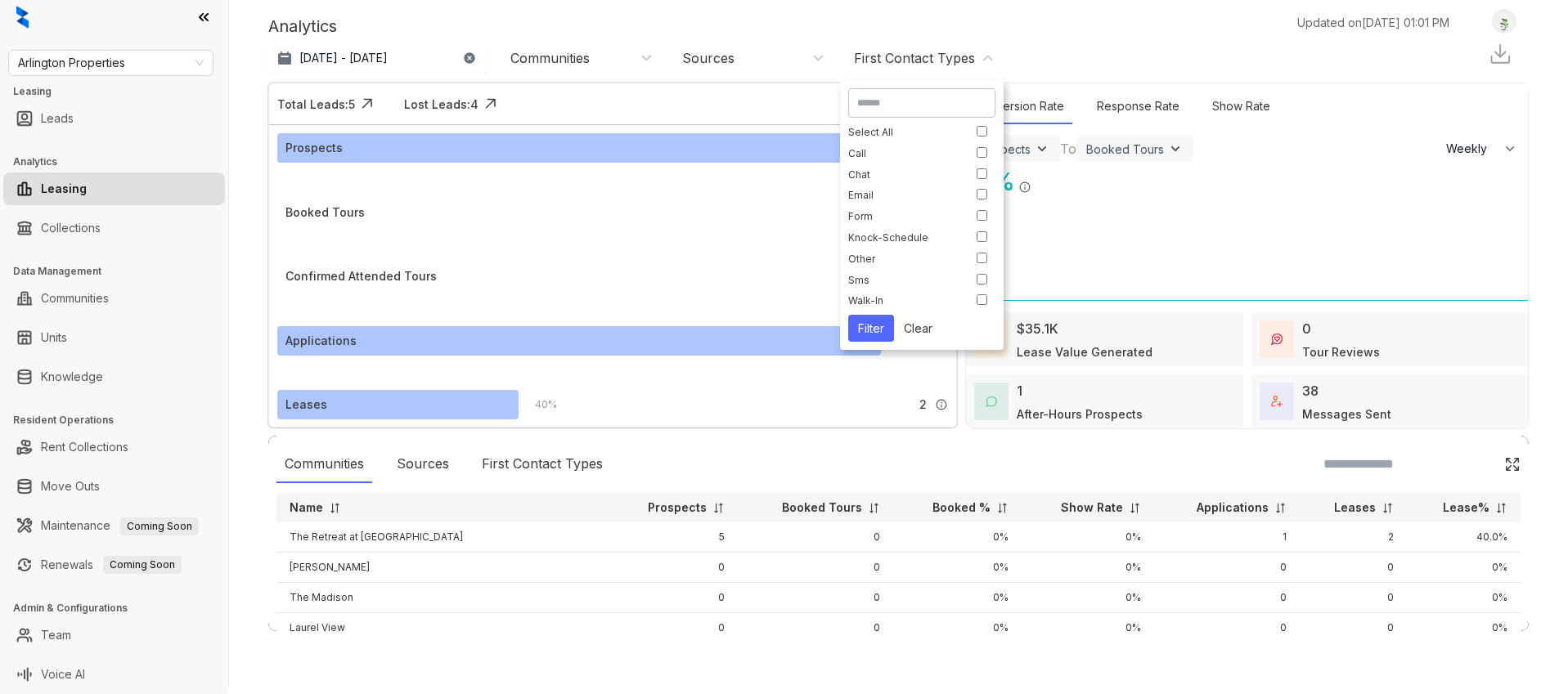
click at [855, 8] on div "Analytics Updated on Oct 09, 2025, 01:01 PM Sep 9, 2025 - Oct 8, 2025 Today Las…" at bounding box center [898, 339] width 1339 height 694
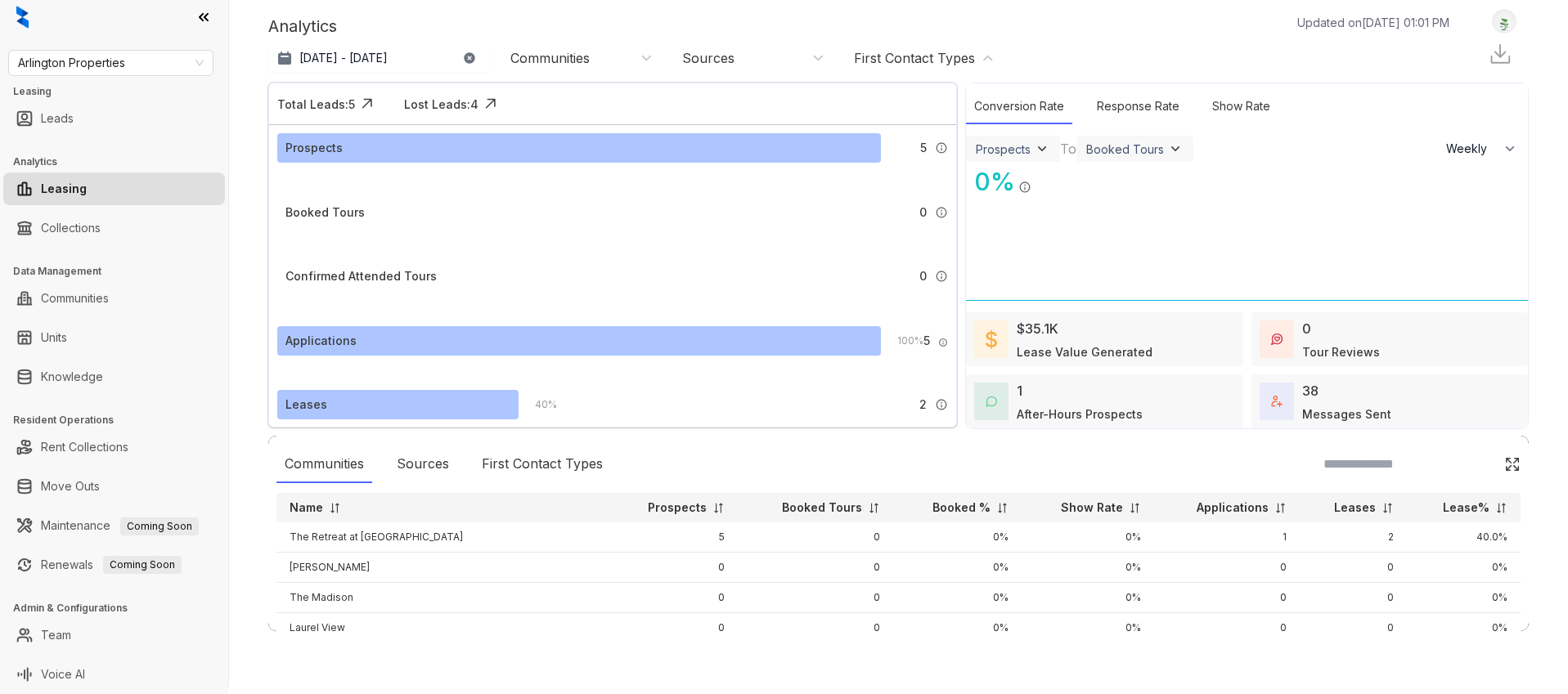
click at [821, 11] on div "Analytics Updated on Oct 09, 2025, 01:01 PM Sep 9, 2025 - Oct 8, 2025 Today Las…" at bounding box center [898, 41] width 1260 height 65
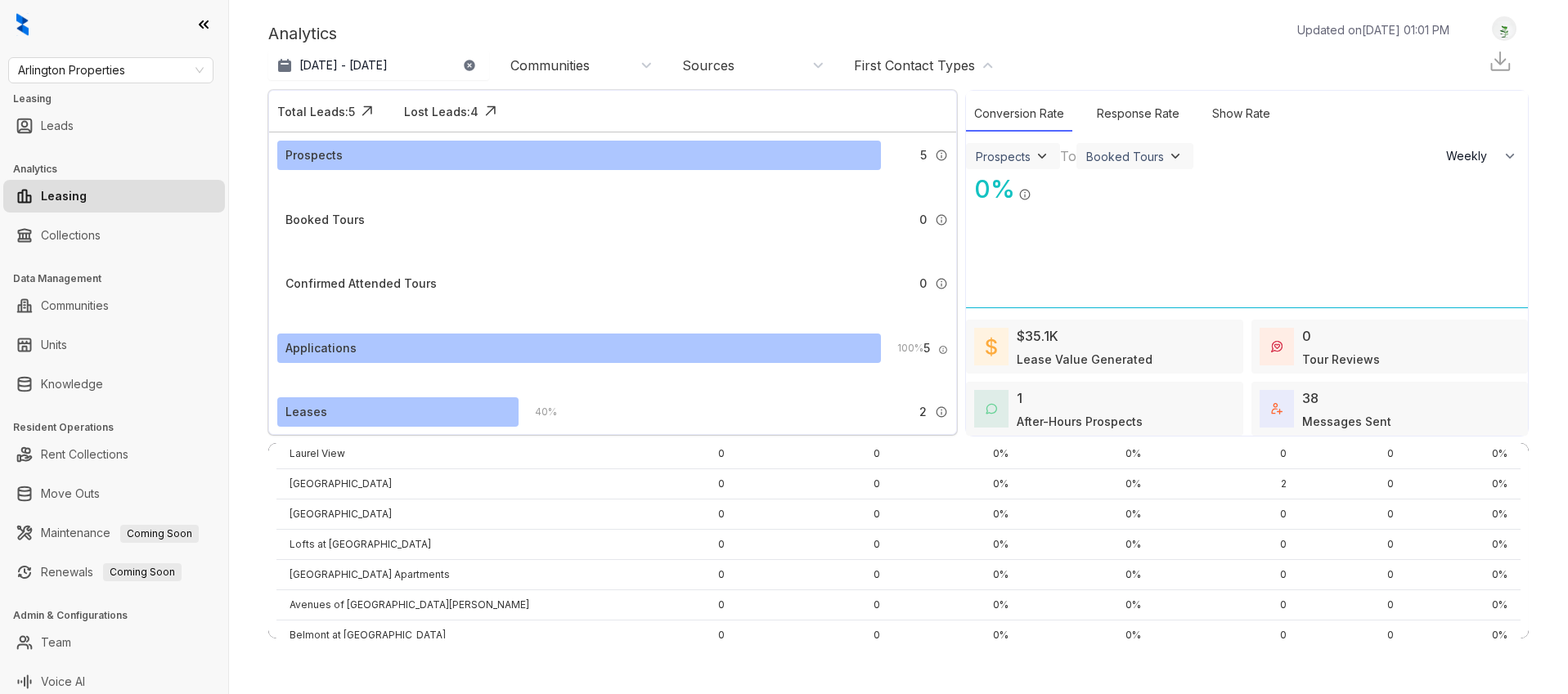
scroll to position [374, 0]
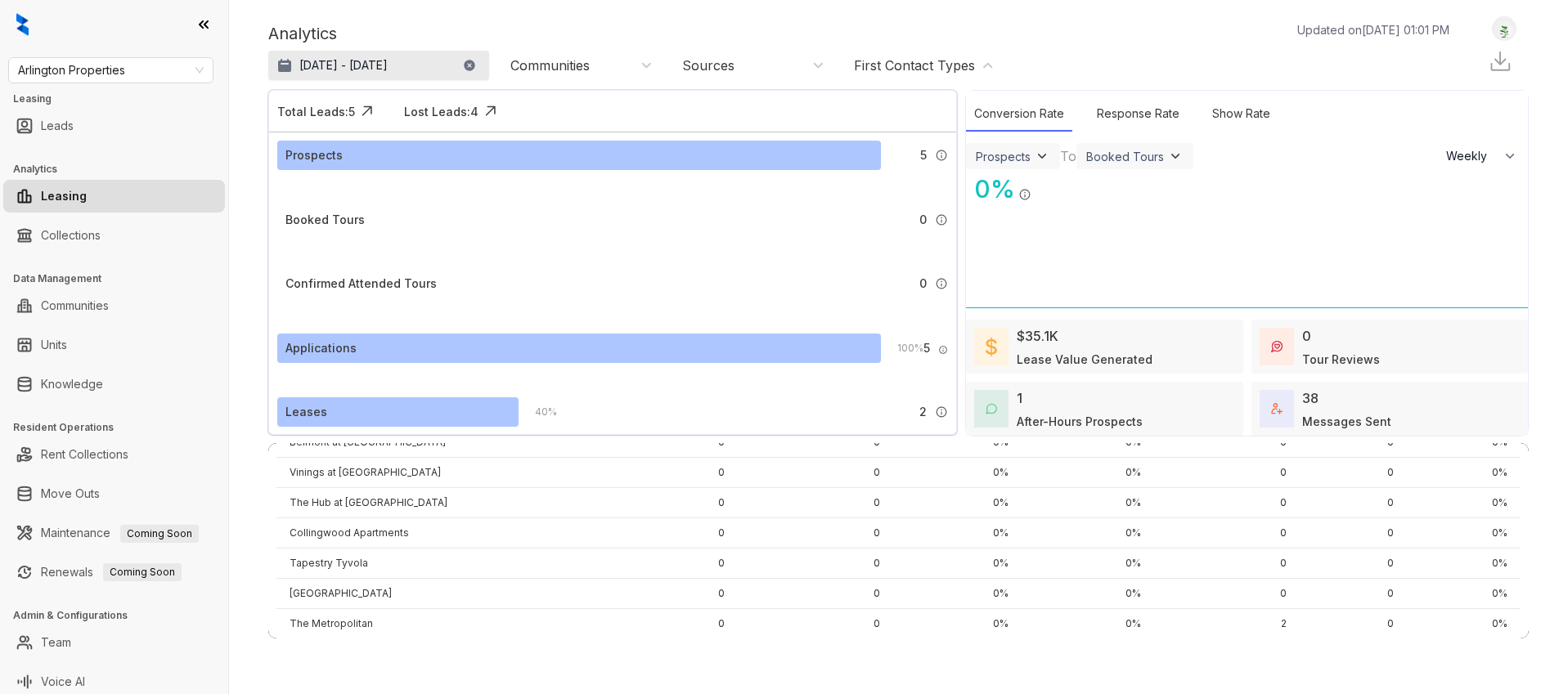
click at [387, 62] on p "[DATE] - [DATE]" at bounding box center [343, 64] width 88 height 16
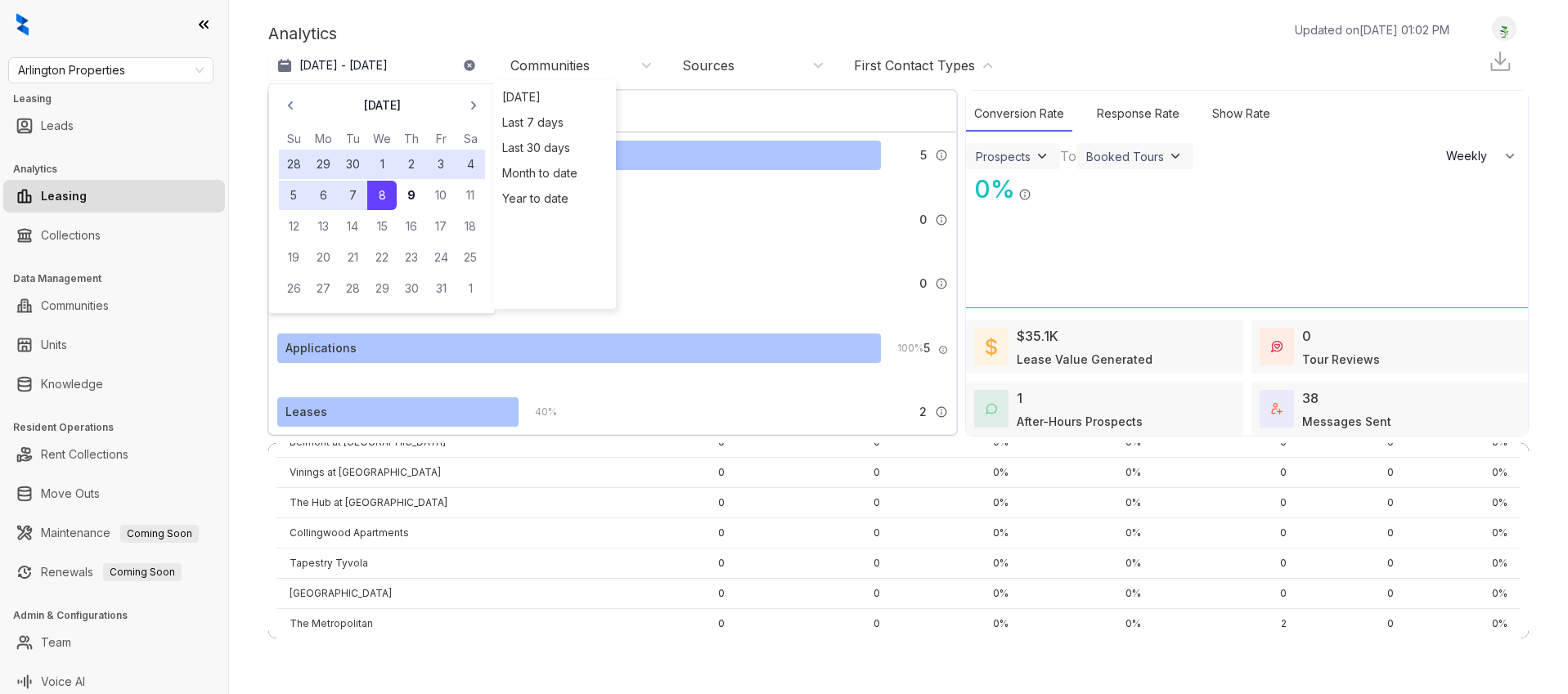
click at [532, 2] on div "Analytics Updated on Oct 09, 2025, 01:02 PM Sep 9, 2025 - Oct 8, 2025 October 2…" at bounding box center [898, 347] width 1339 height 694
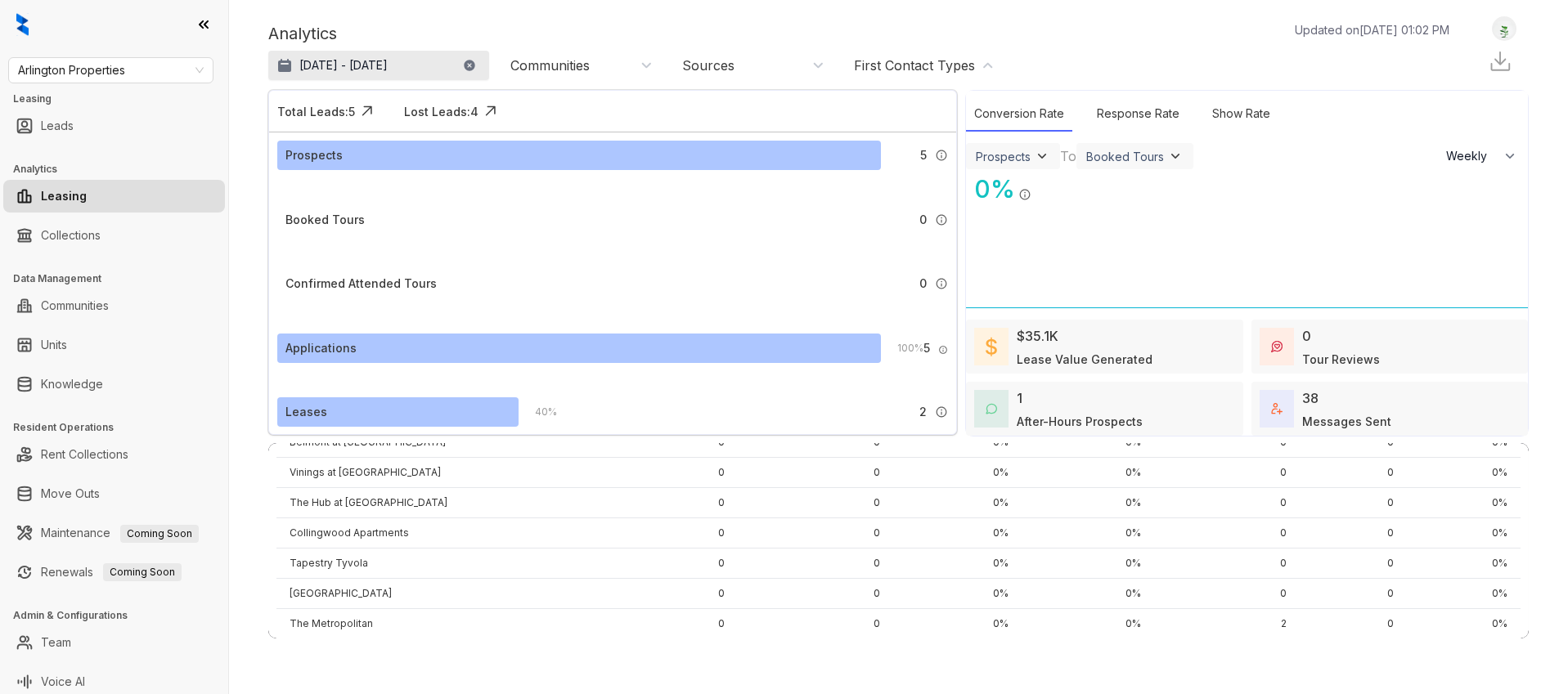
click at [362, 62] on p "[DATE] - [DATE]" at bounding box center [343, 64] width 88 height 16
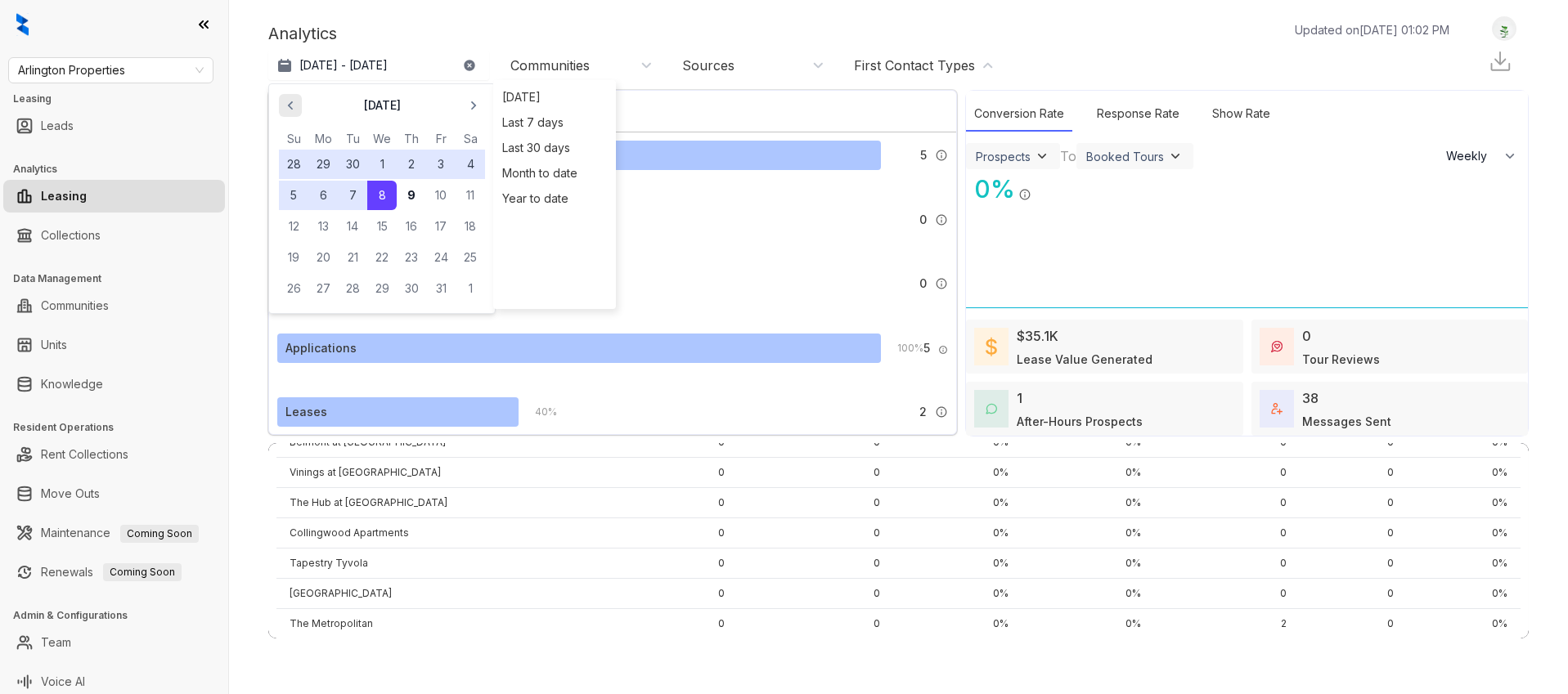
click at [290, 105] on icon "button" at bounding box center [290, 105] width 16 height 16
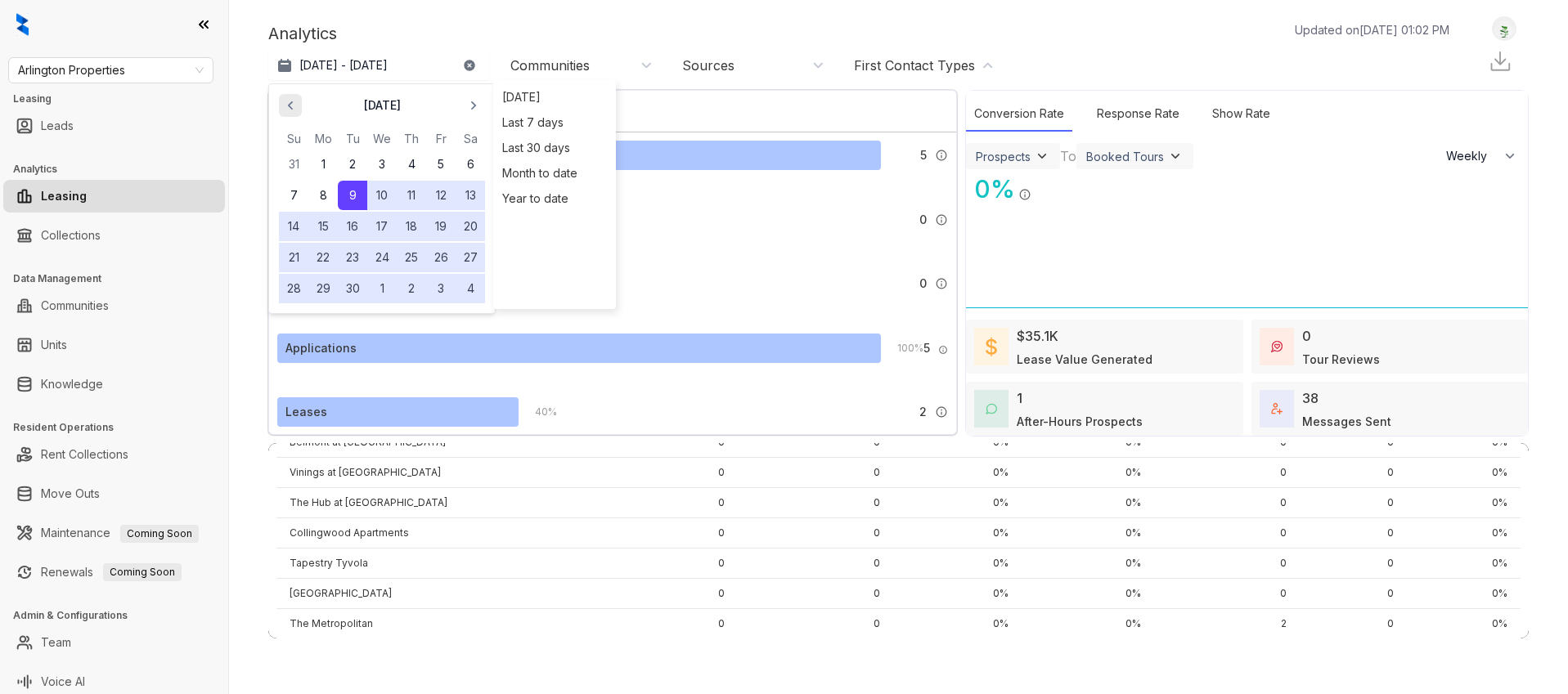
click at [290, 105] on icon "button" at bounding box center [290, 105] width 16 height 16
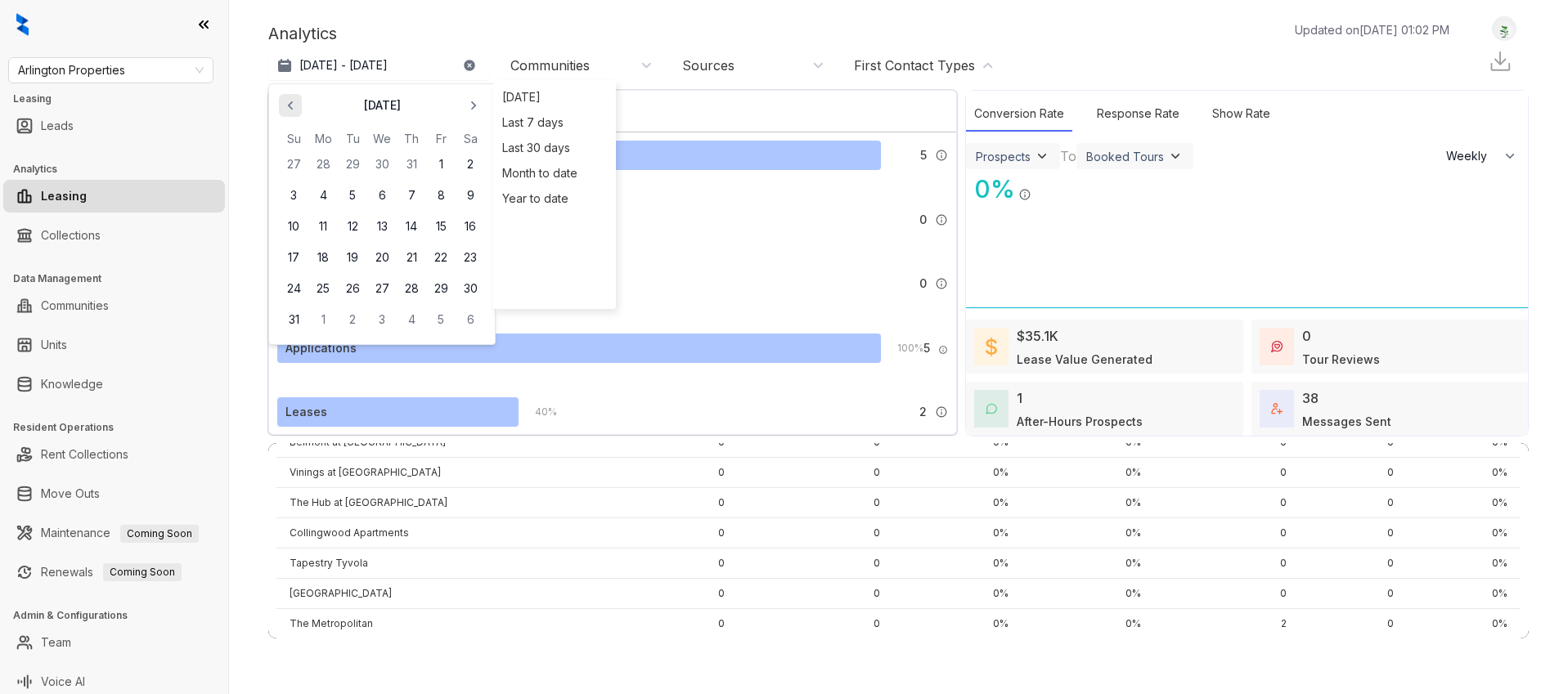
click at [290, 105] on icon "button" at bounding box center [290, 105] width 16 height 16
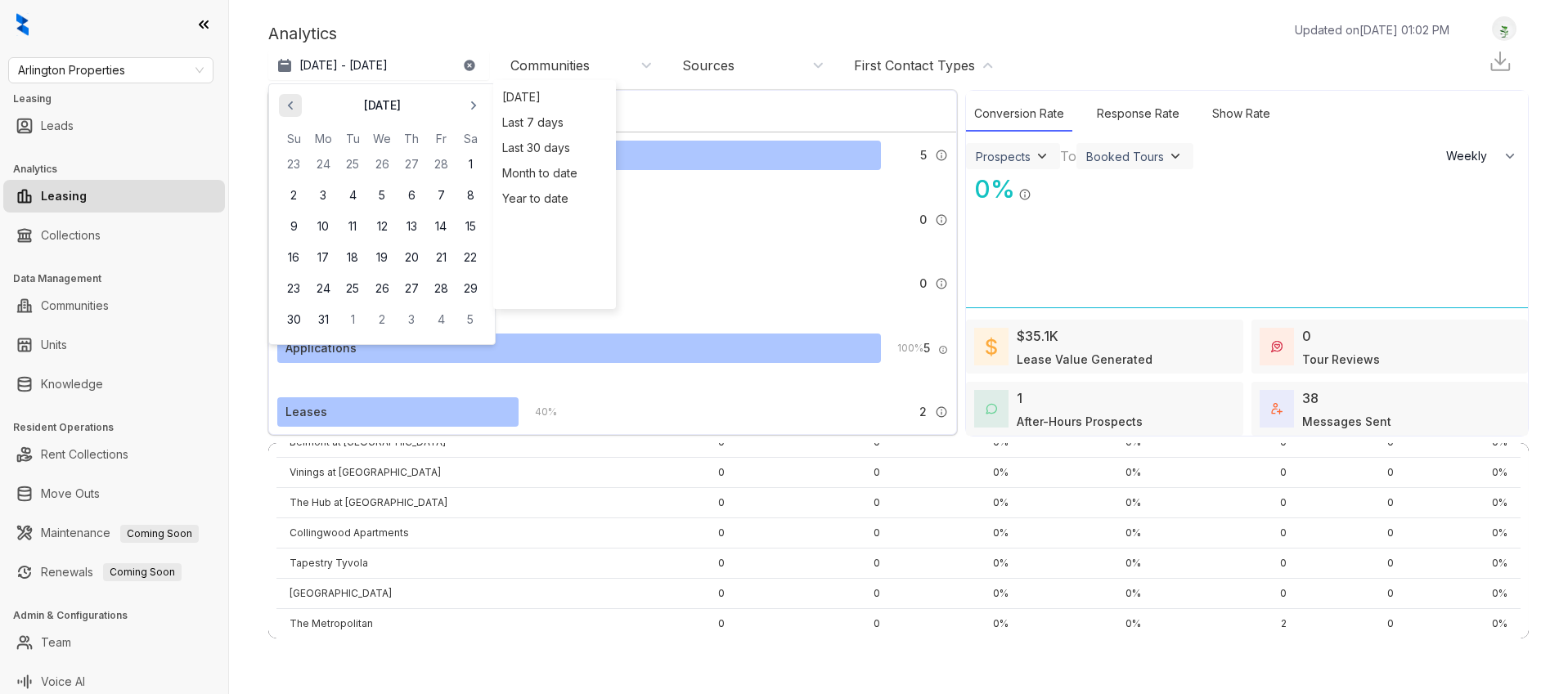
click at [290, 105] on icon "button" at bounding box center [290, 105] width 16 height 16
click at [386, 162] on button "1" at bounding box center [382, 164] width 29 height 29
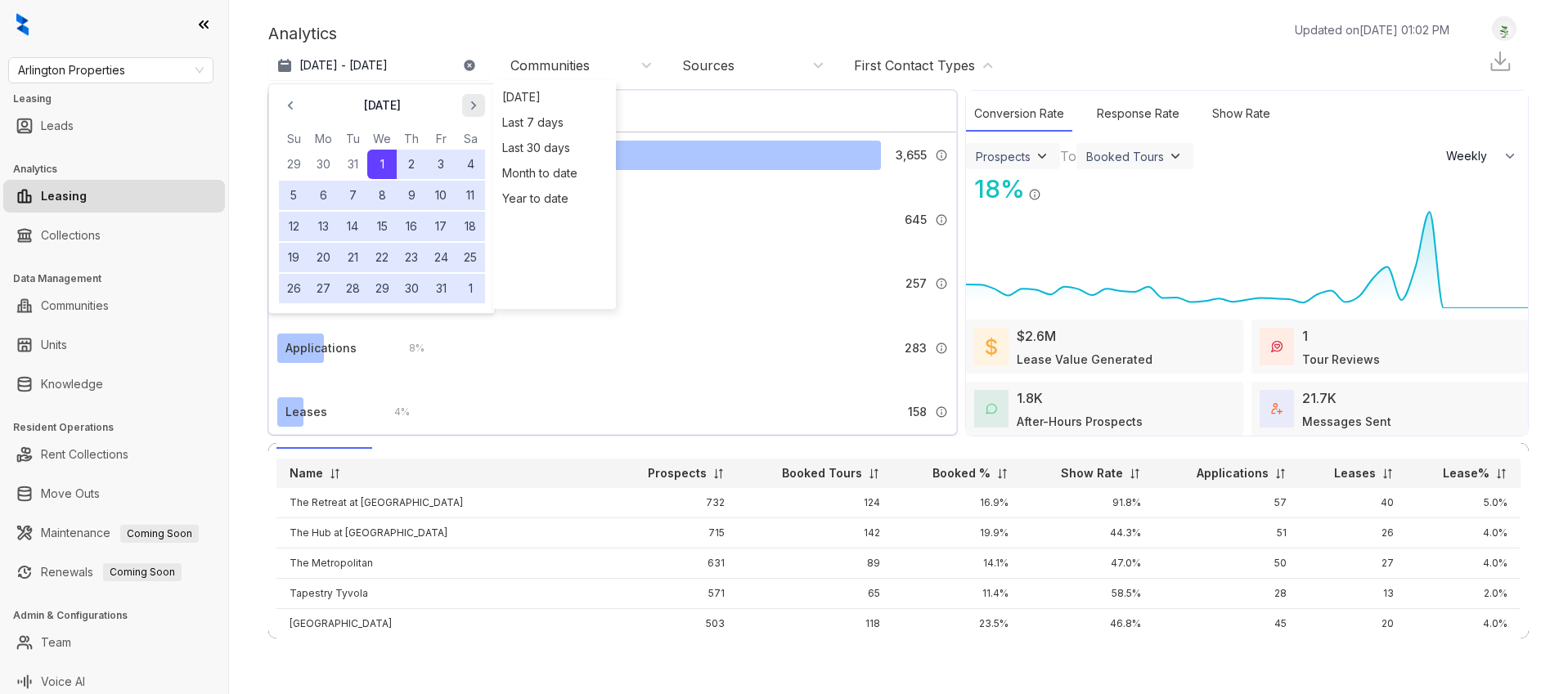
click at [466, 111] on icon "button" at bounding box center [473, 105] width 16 height 16
click at [462, 103] on span "button" at bounding box center [474, 106] width 27 height 27
click at [385, 205] on button "7" at bounding box center [382, 195] width 29 height 29
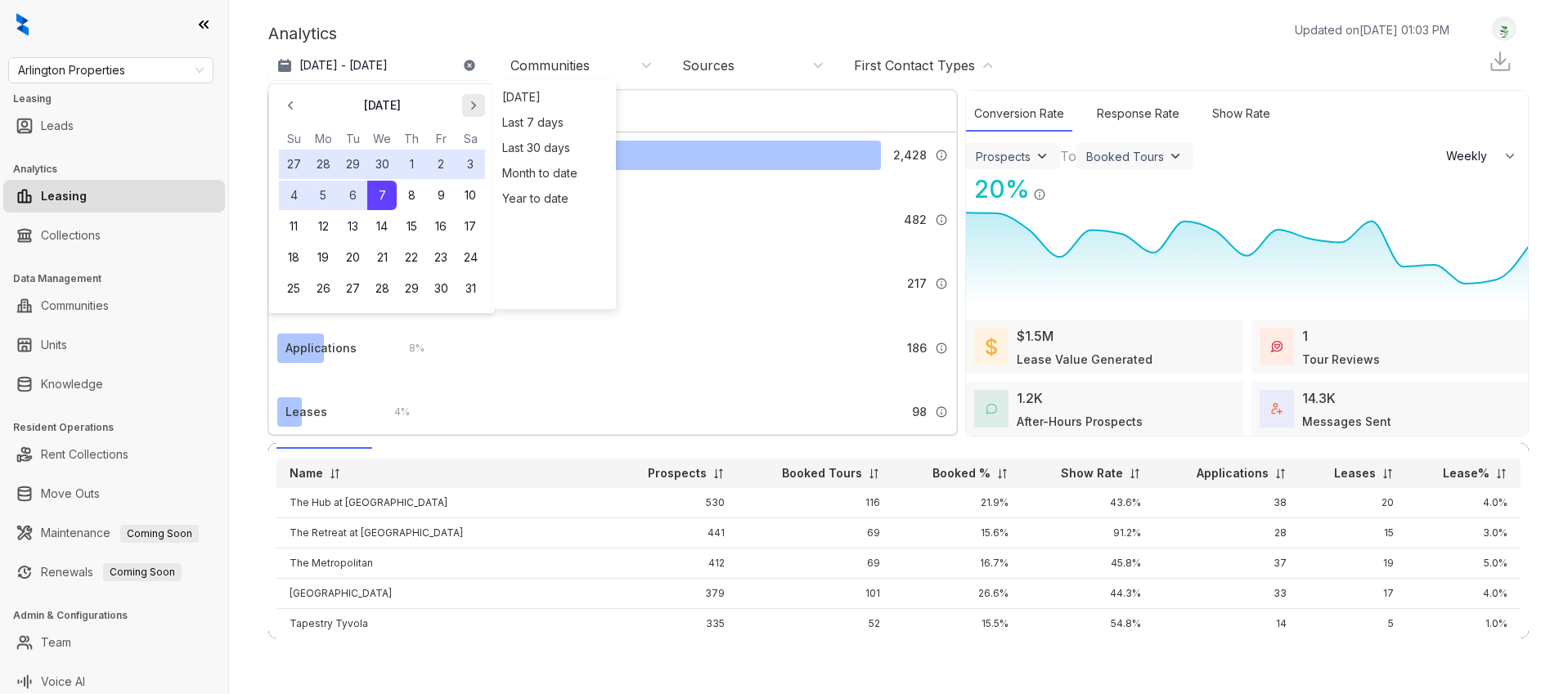
click at [469, 106] on icon "button" at bounding box center [473, 105] width 16 height 16
click at [469, 105] on icon "button" at bounding box center [473, 105] width 16 height 16
click at [464, 280] on button "30" at bounding box center [470, 288] width 29 height 29
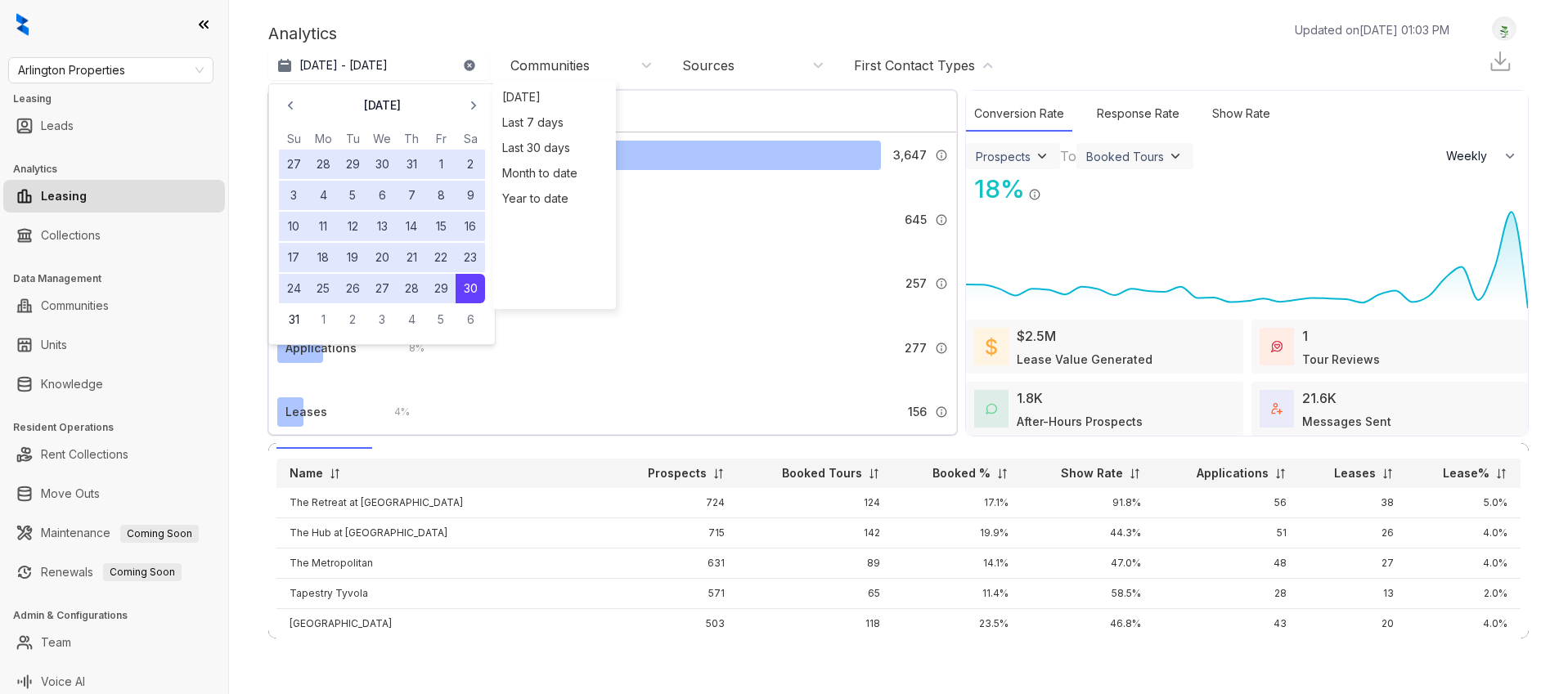
click at [571, 33] on div "Analytics Updated on Oct 09, 2025, 01:03 PM" at bounding box center [867, 33] width 1198 height 25
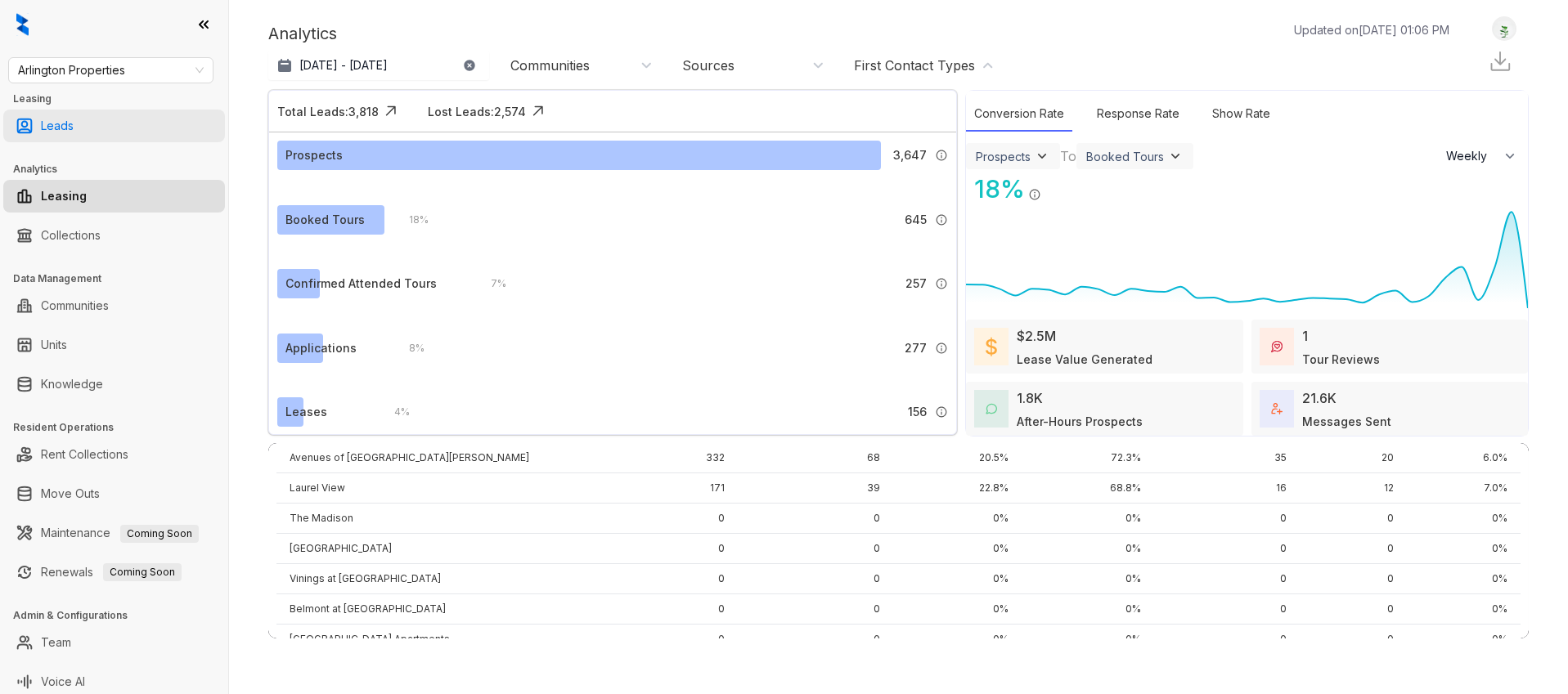
scroll to position [236, 0]
